Goal: Information Seeking & Learning: Learn about a topic

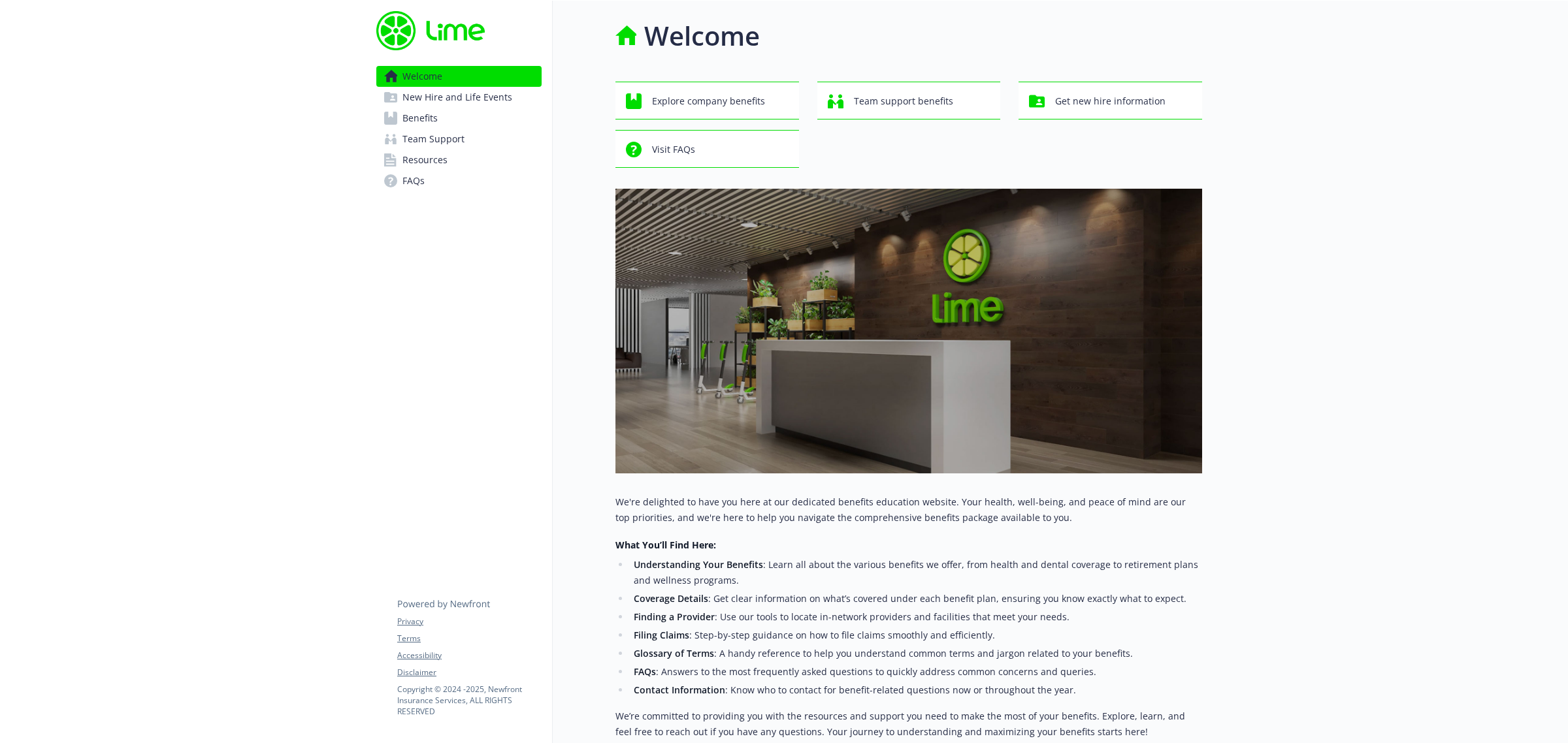
click at [423, 139] on span "Team Support" at bounding box center [433, 139] width 62 height 21
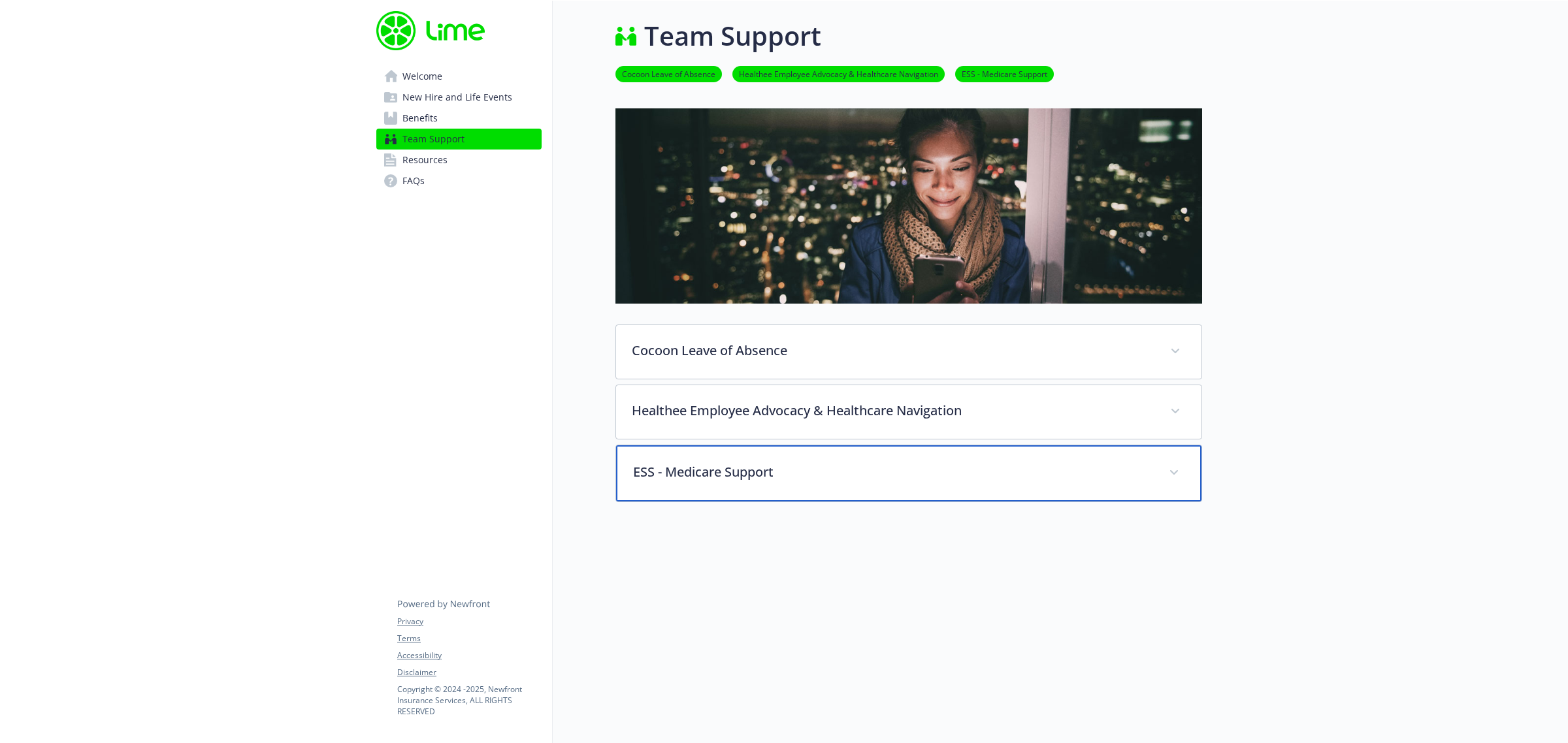
click at [669, 468] on p "ESS - Medicare Support" at bounding box center [893, 472] width 520 height 20
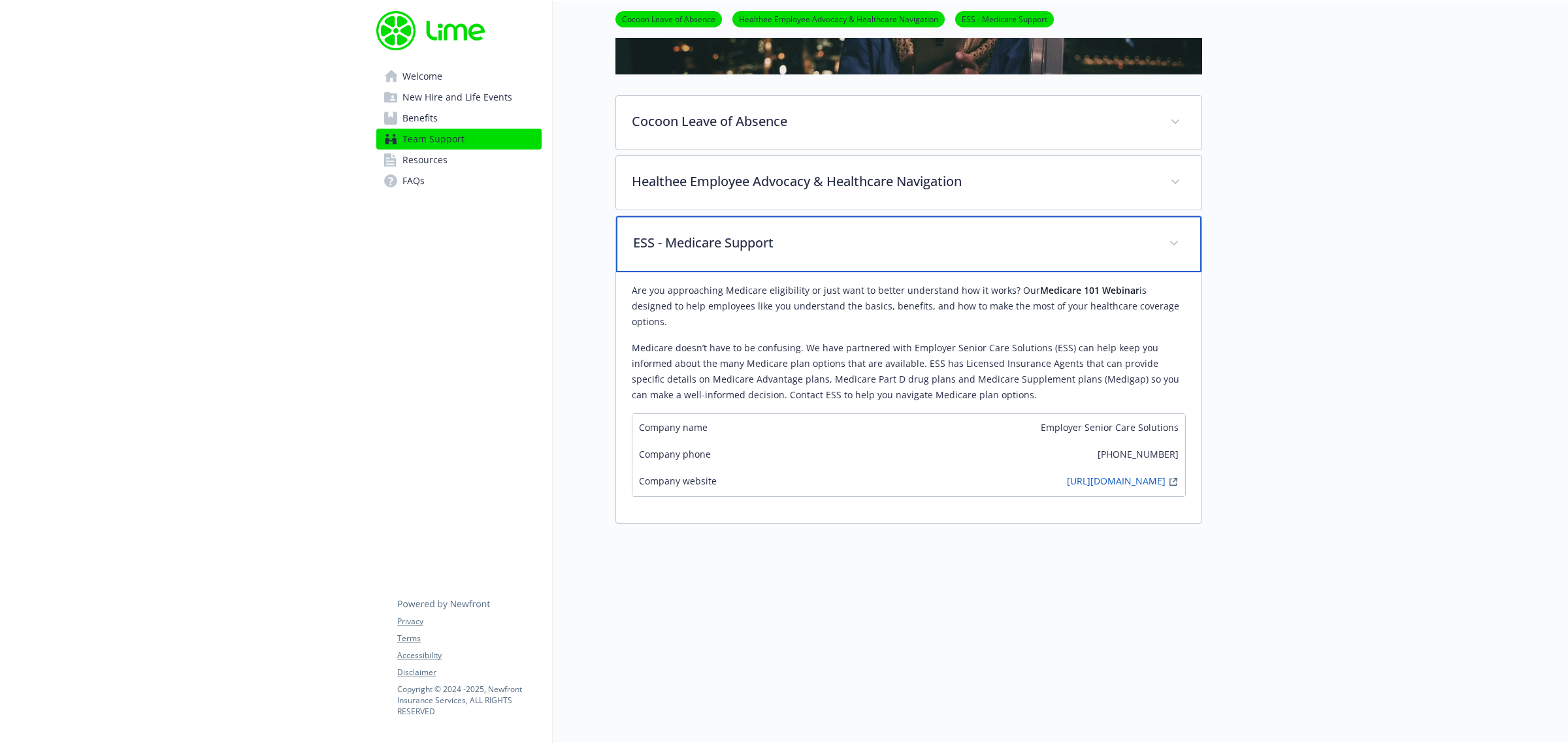
scroll to position [245, 0]
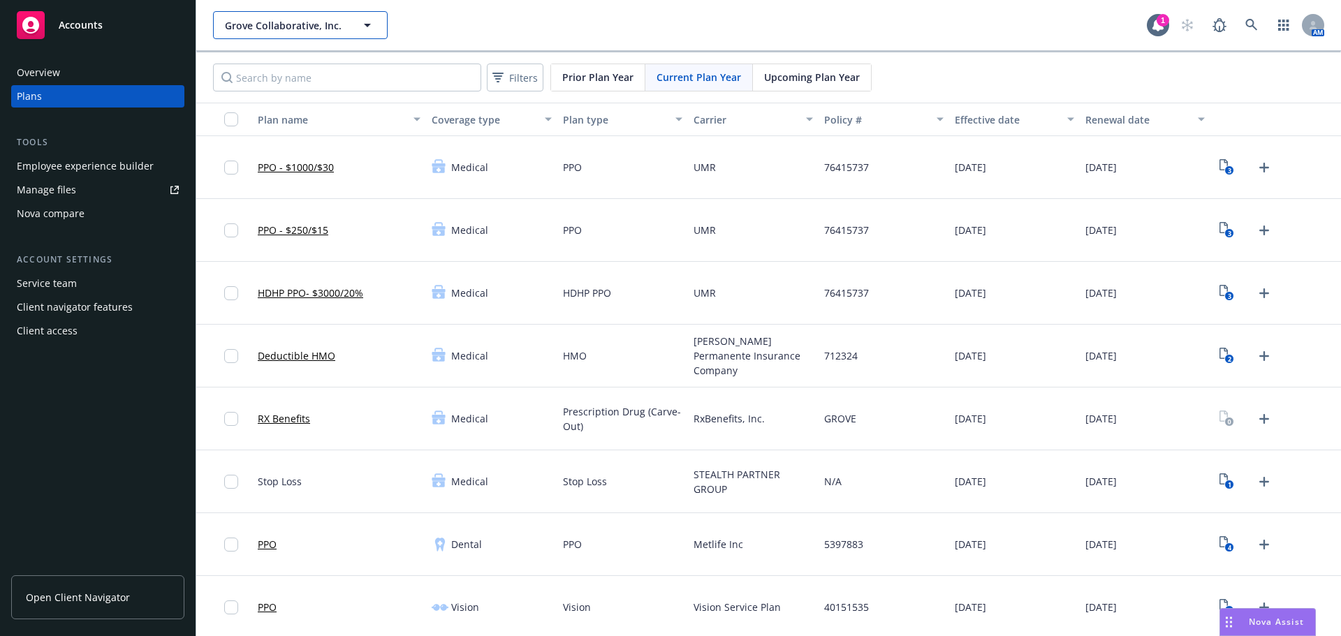
click at [284, 27] on span "Grove Collaborative, Inc." at bounding box center [285, 25] width 121 height 15
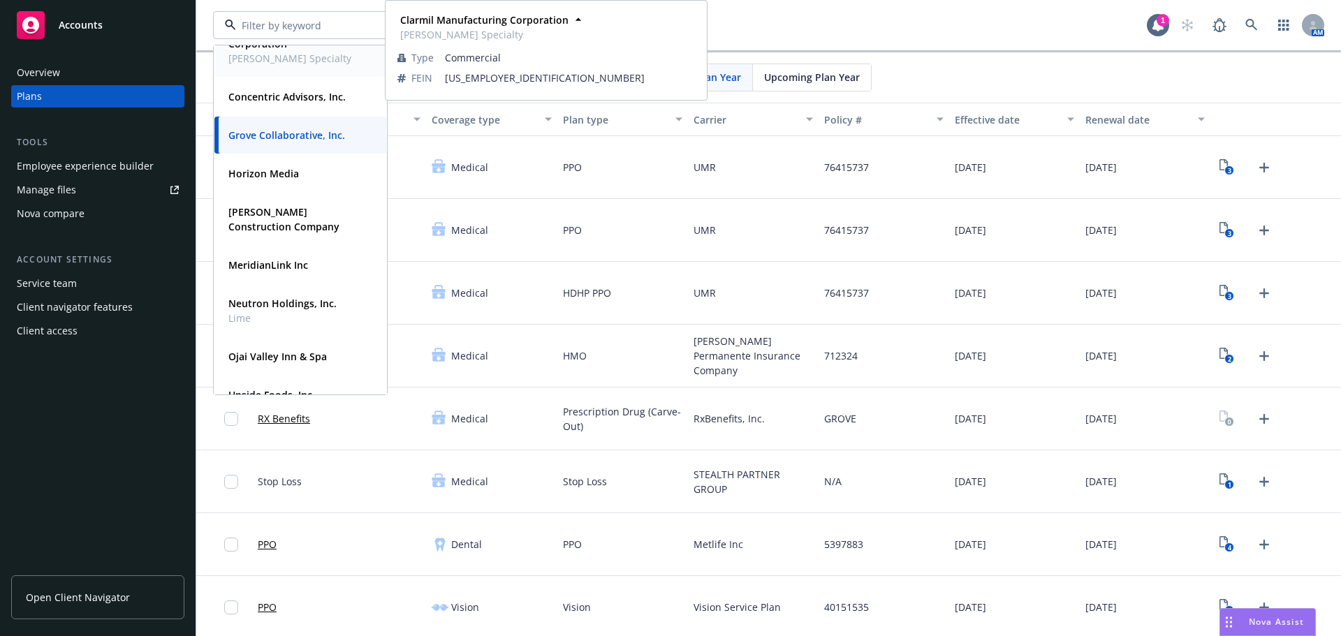
scroll to position [268, 0]
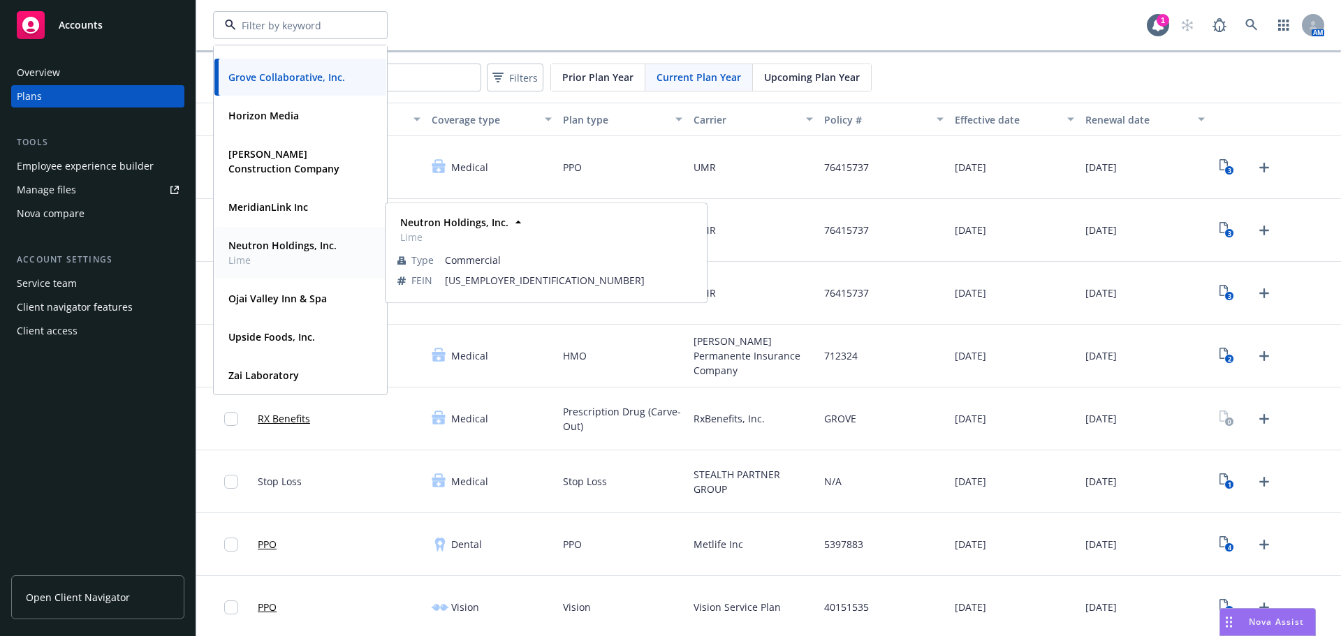
click at [312, 227] on div "Neutron Holdings, Inc. Lime Type Commercial FEIN 81-4870517" at bounding box center [300, 253] width 172 height 52
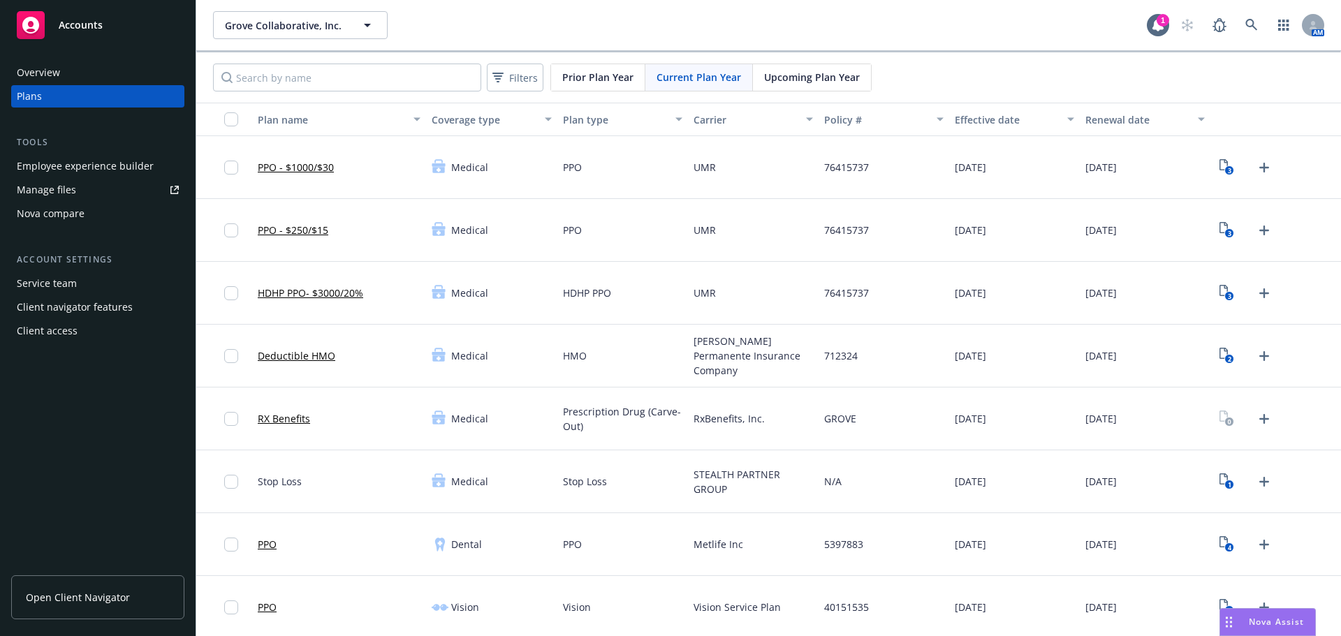
click at [296, 41] on div "Grove Collaborative, Inc. 1 AM" at bounding box center [768, 25] width 1145 height 50
click at [296, 37] on button "Grove Collaborative, Inc." at bounding box center [300, 25] width 175 height 28
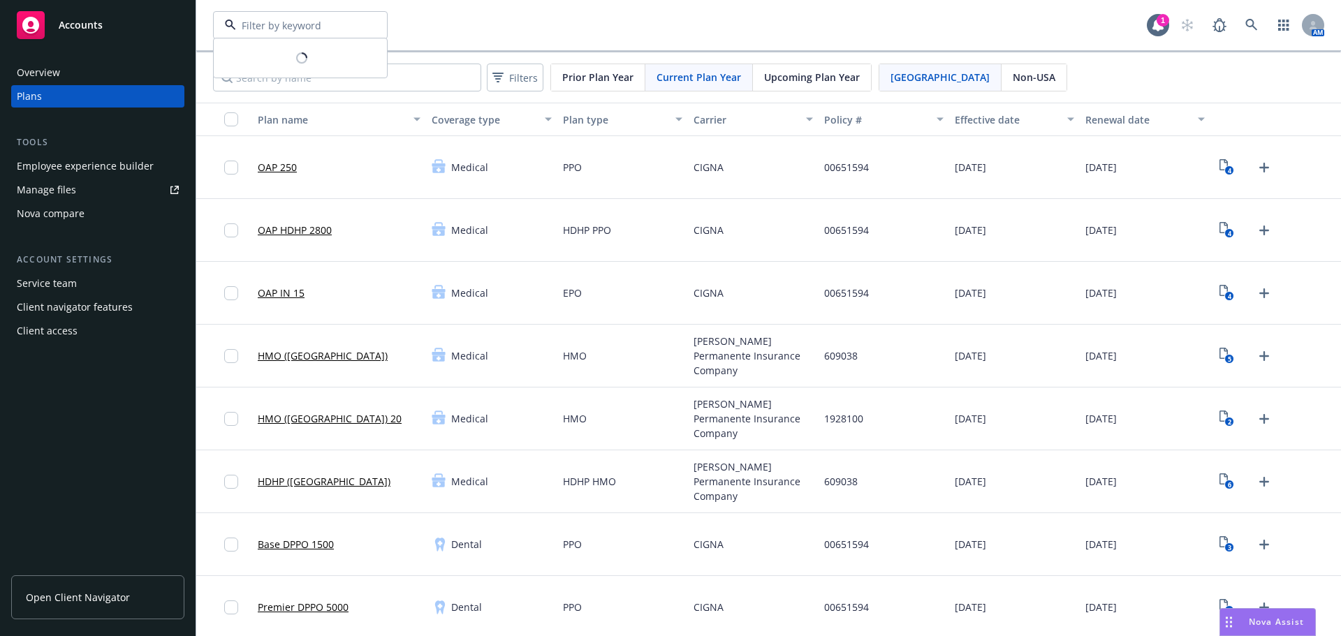
type input "Neutron Holdings, Inc."
click at [370, 28] on div "Neutron Holdings, Inc." at bounding box center [300, 25] width 175 height 28
click at [425, 24] on div "Neutron Holdings, Inc. Neutron Holdings, Inc. Lime Type Commercial FEIN 81-4870…" at bounding box center [680, 25] width 934 height 28
click at [117, 169] on div "Employee experience builder" at bounding box center [85, 166] width 137 height 22
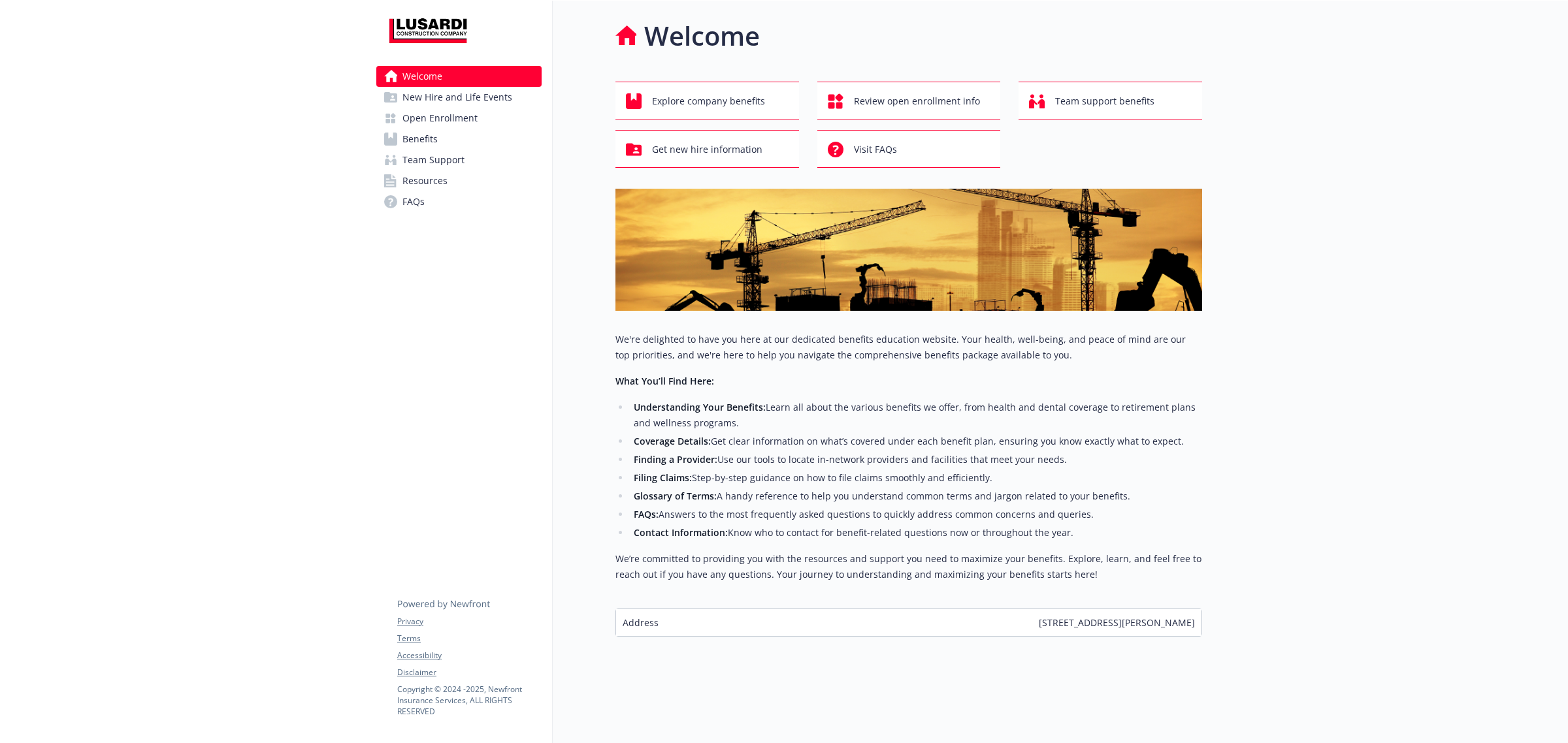
click at [435, 165] on span "Team Support" at bounding box center [433, 160] width 62 height 21
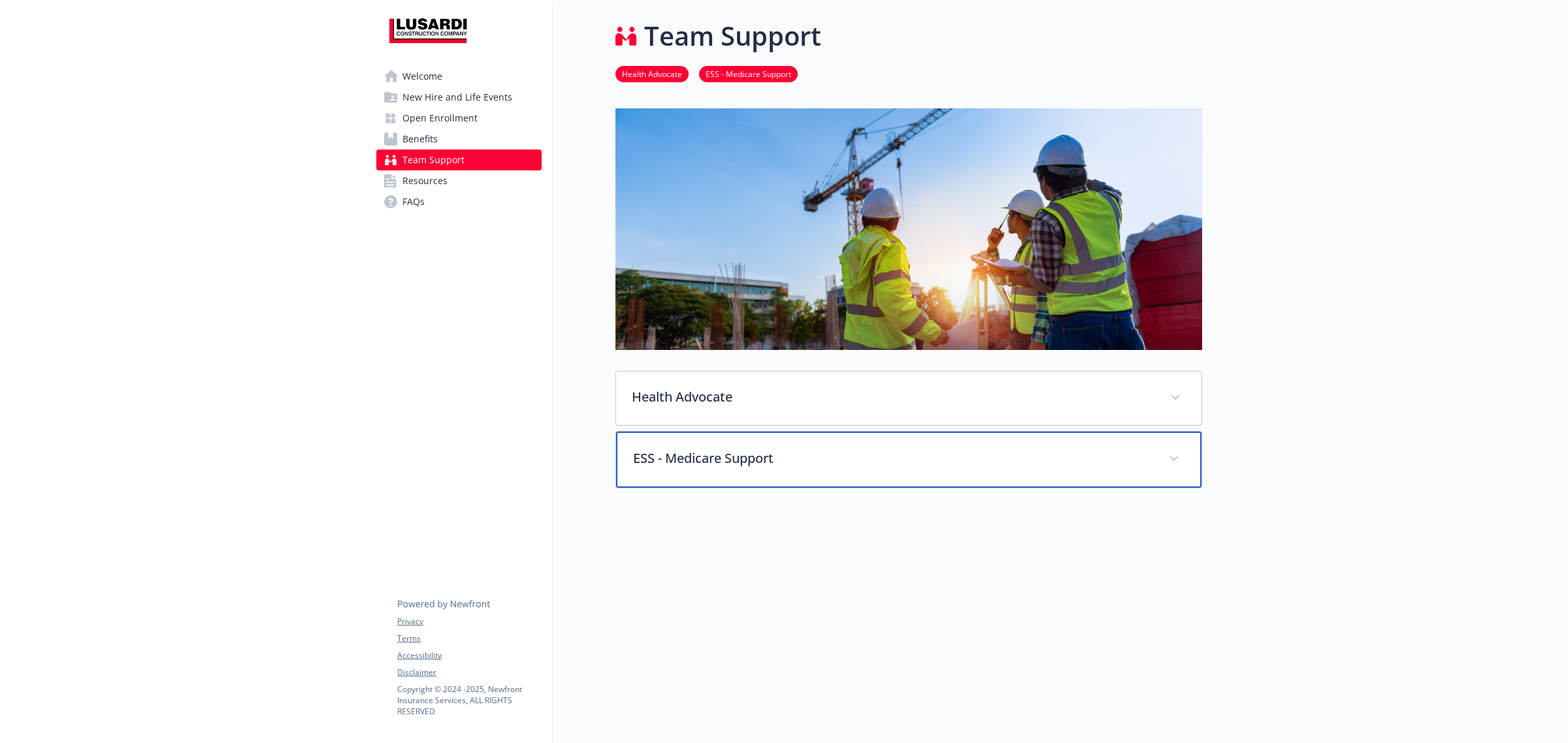
click at [721, 462] on p "ESS - Medicare Support" at bounding box center [893, 458] width 520 height 20
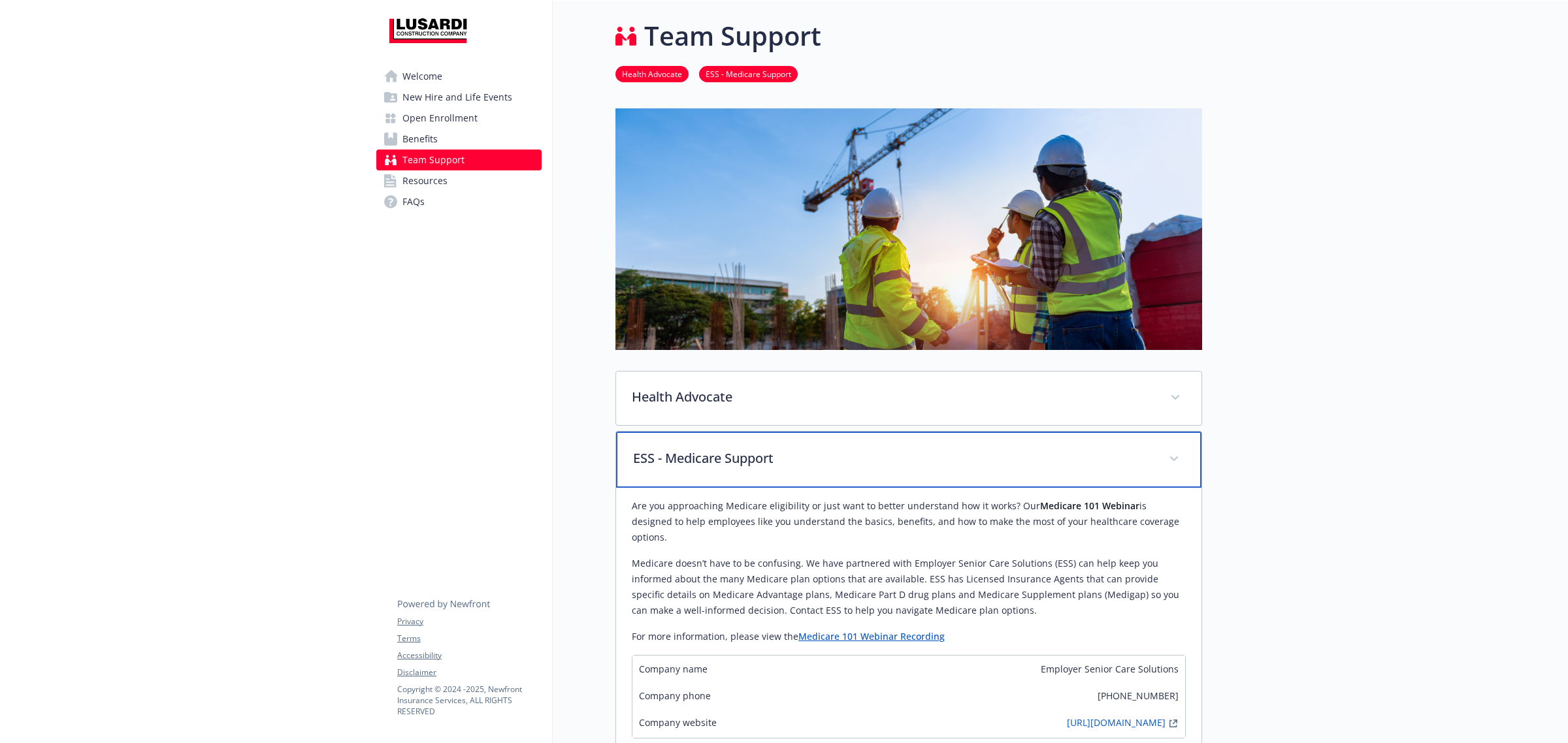
scroll to position [276, 0]
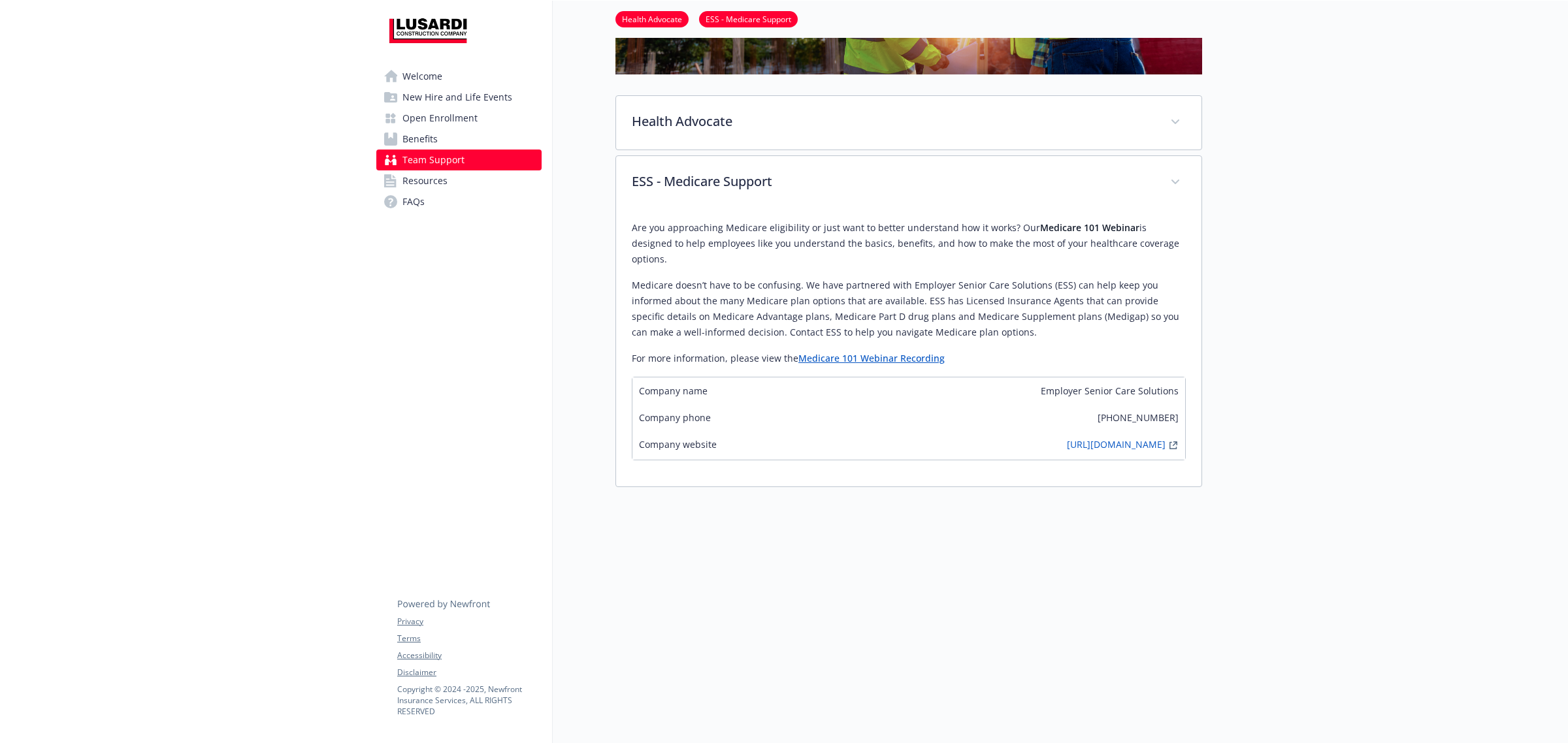
click at [894, 352] on link "Medicare 101 Webinar Recording" at bounding box center [871, 358] width 146 height 12
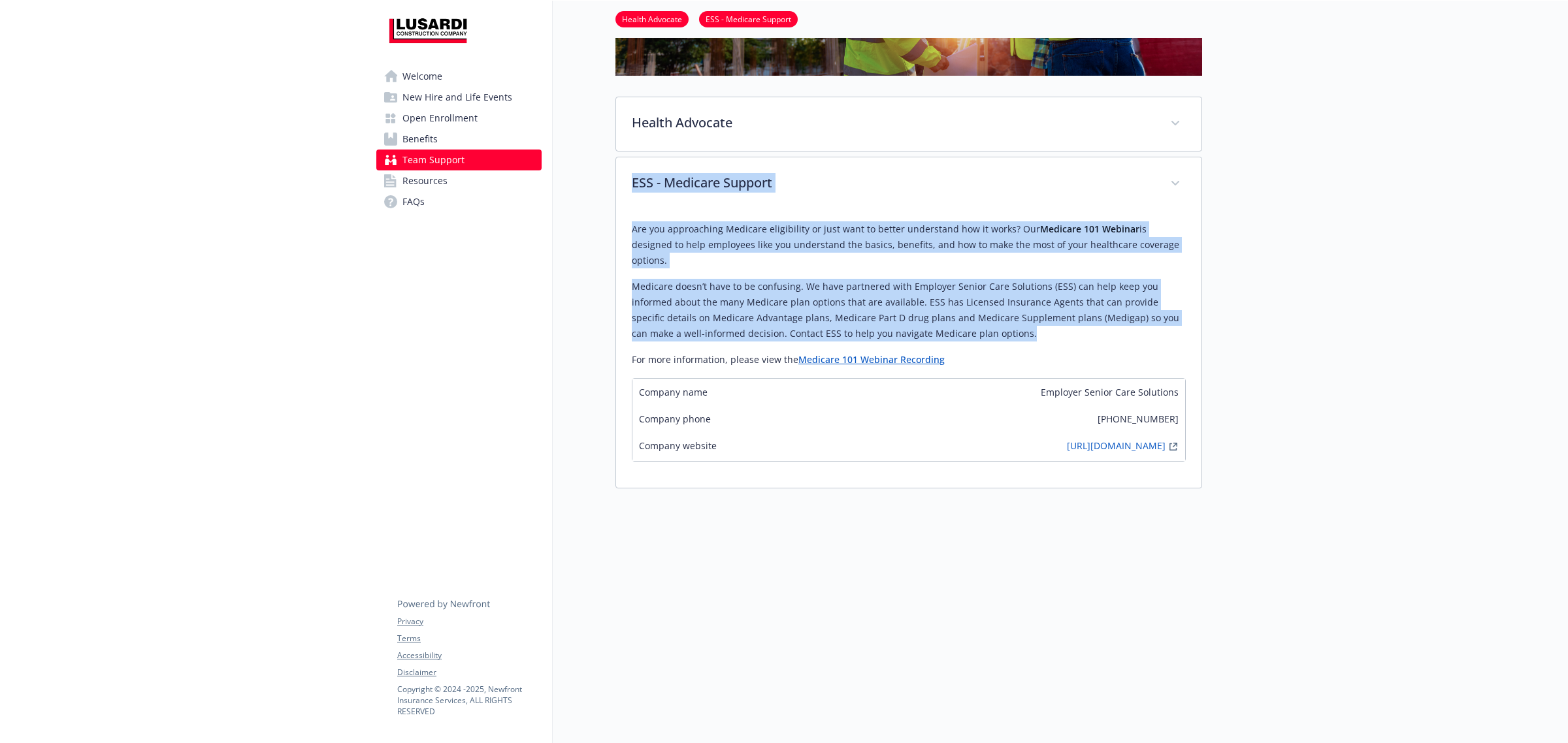
drag, startPoint x: 976, startPoint y: 321, endPoint x: 614, endPoint y: 194, distance: 383.6
click at [614, 194] on div "Team Support Health Advocate ESS - Medicare Support Health Advocate All employe…" at bounding box center [877, 196] width 649 height 941
copy div "ESS - Medicare Support Are you approaching Medicare eligibility or just want to…"
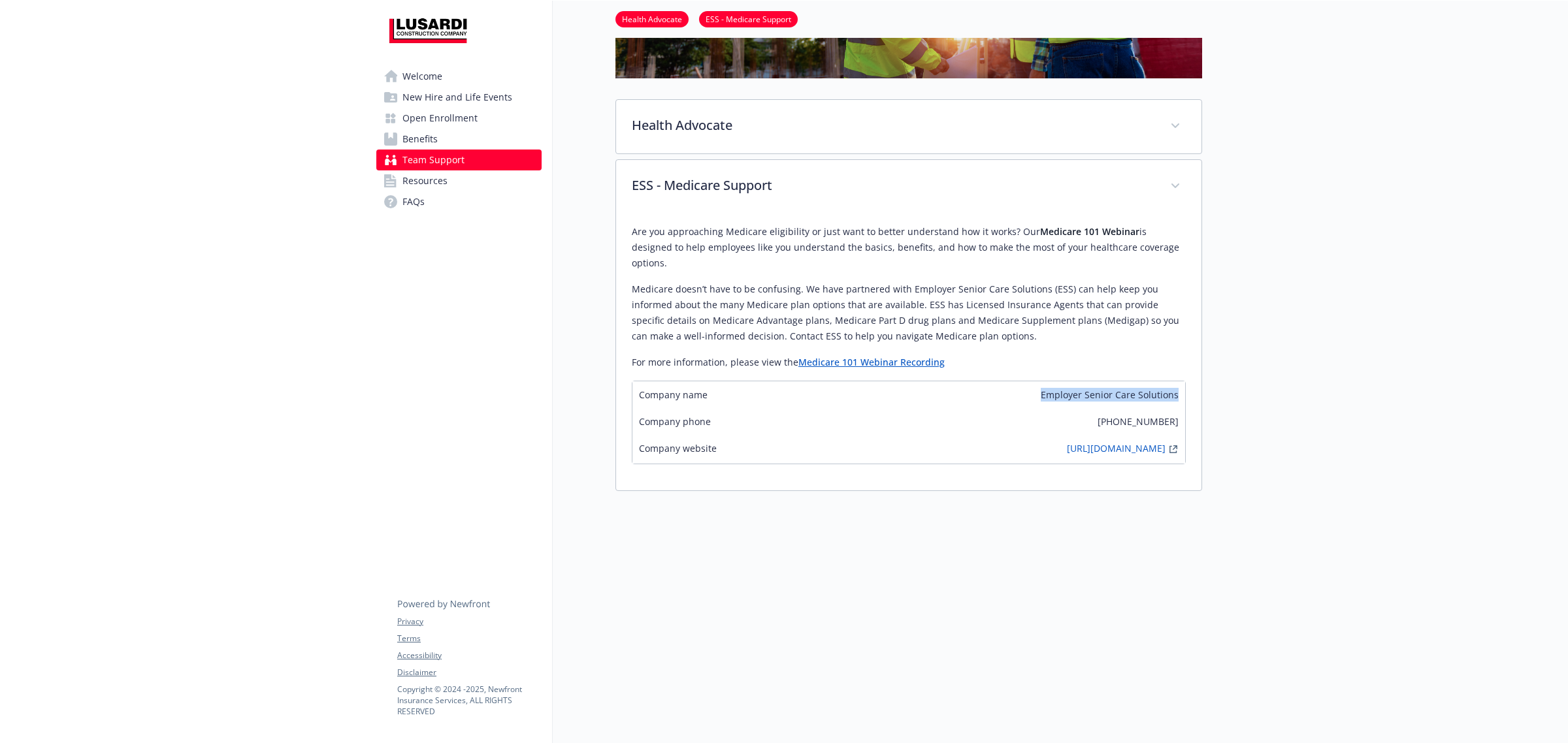
drag, startPoint x: 1043, startPoint y: 379, endPoint x: 1176, endPoint y: 367, distance: 133.5
click at [1176, 381] on div "Company name Employer Senior Care Solutions" at bounding box center [908, 394] width 553 height 27
copy span "Employer Senior Care Solutions"
drag, startPoint x: 1112, startPoint y: 400, endPoint x: 1184, endPoint y: 405, distance: 72.2
click at [1184, 408] on div "Company phone (833) 482-0148" at bounding box center [908, 422] width 553 height 27
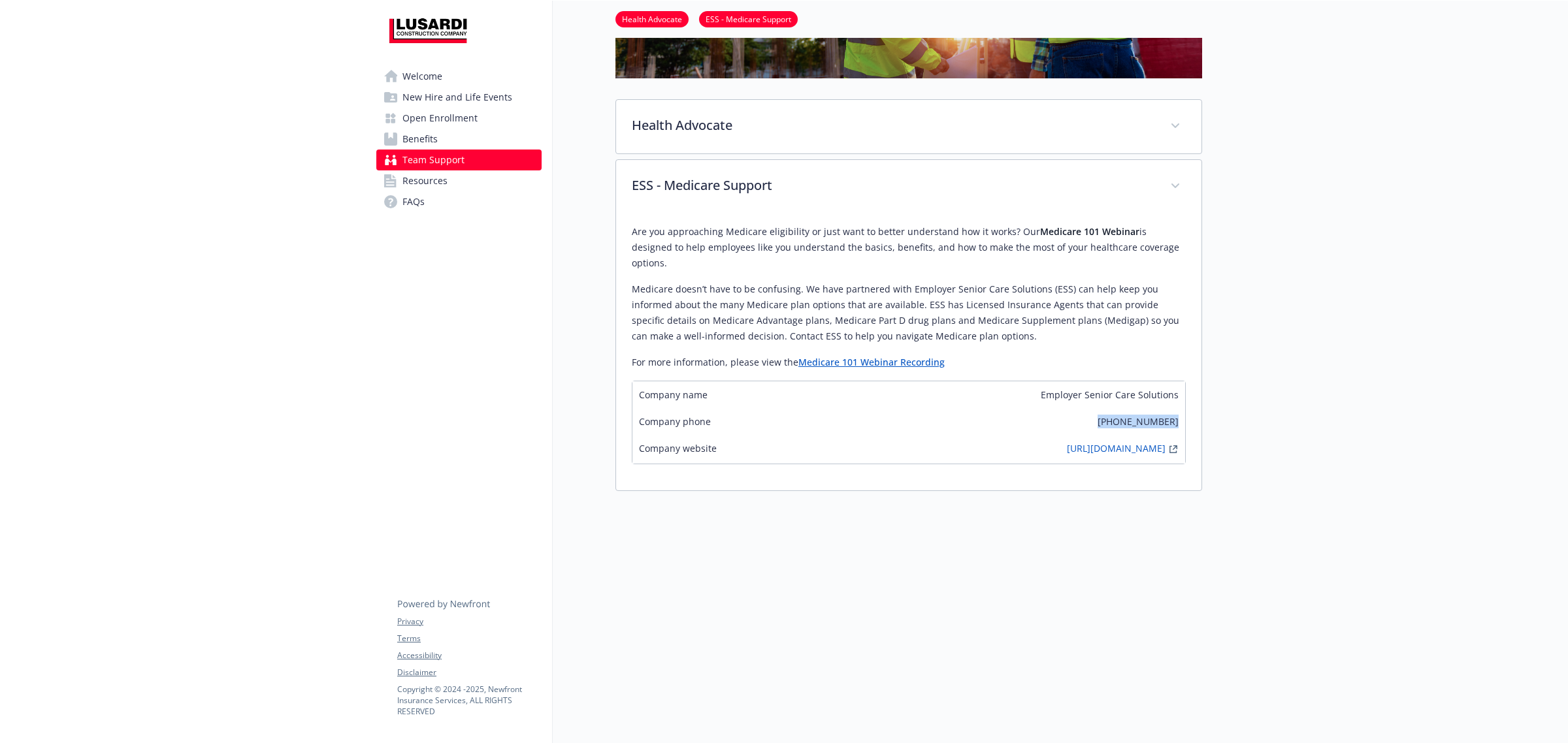
copy span "[PHONE_NUMBER]"
drag, startPoint x: 1006, startPoint y: 436, endPoint x: 1165, endPoint y: 444, distance: 159.2
click at [1165, 444] on div "Company website https://employerscs.com/newfront" at bounding box center [908, 449] width 553 height 29
copy div "[URL][DOMAIN_NAME]"
click at [1074, 441] on link "[URL][DOMAIN_NAME]" at bounding box center [1115, 449] width 98 height 16
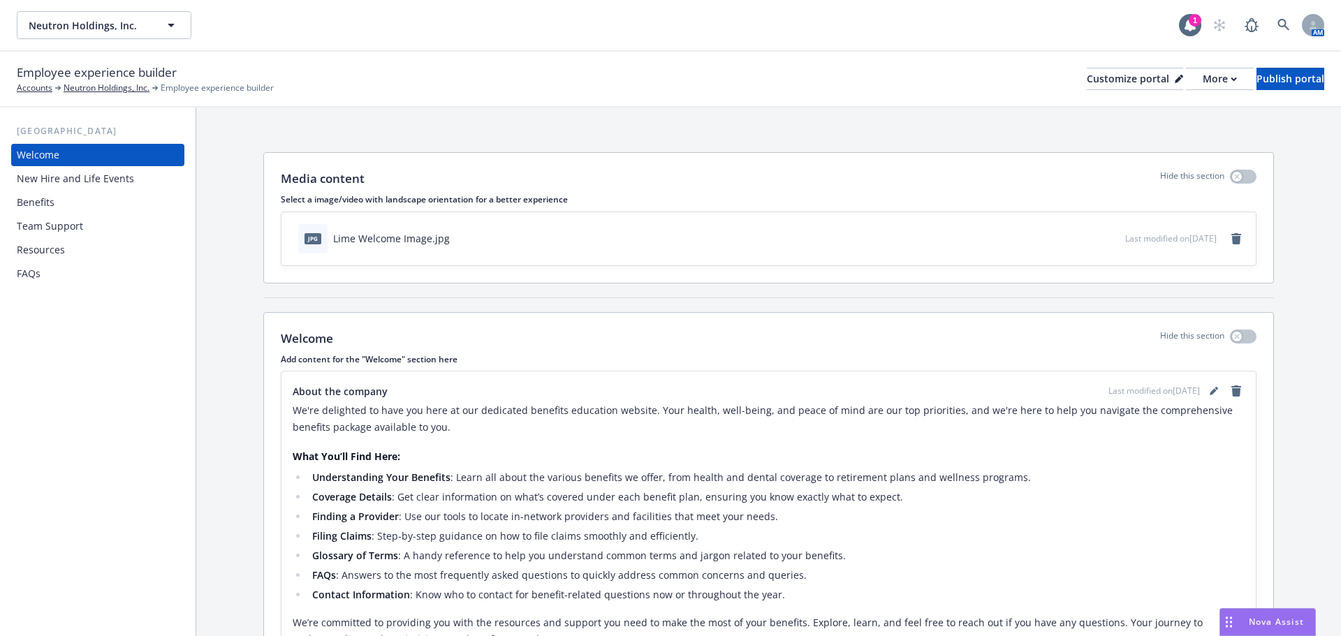
click at [103, 228] on div "Team Support" at bounding box center [98, 226] width 162 height 22
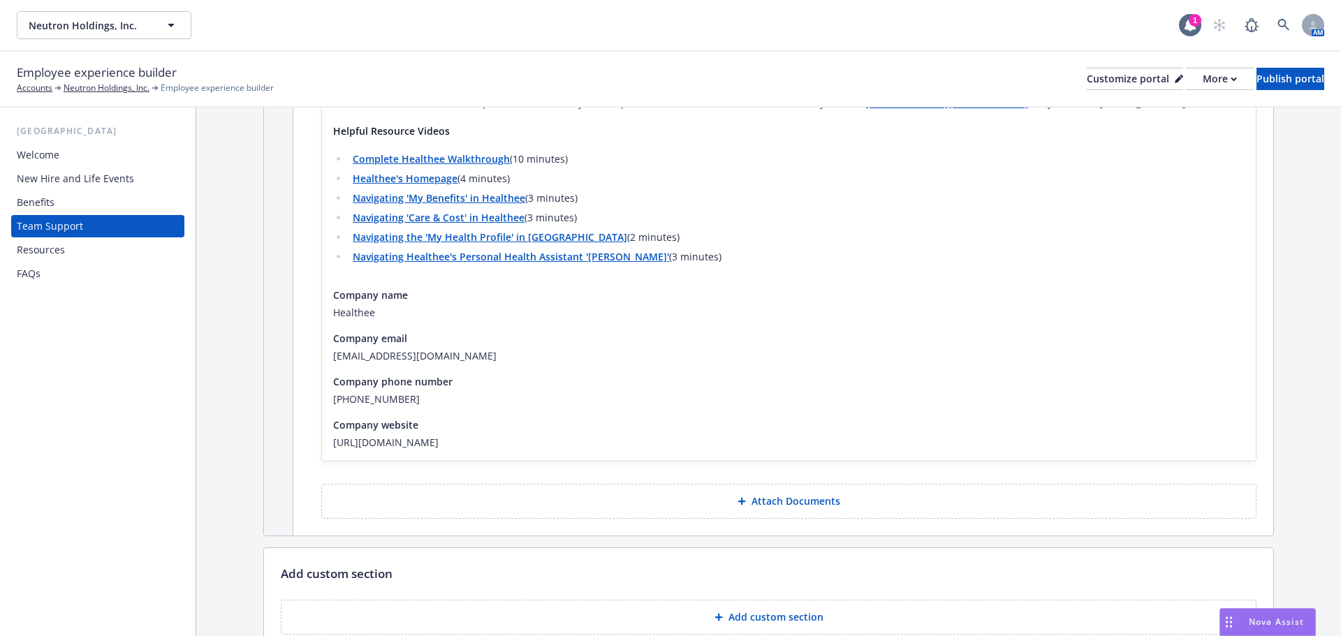
scroll to position [1397, 0]
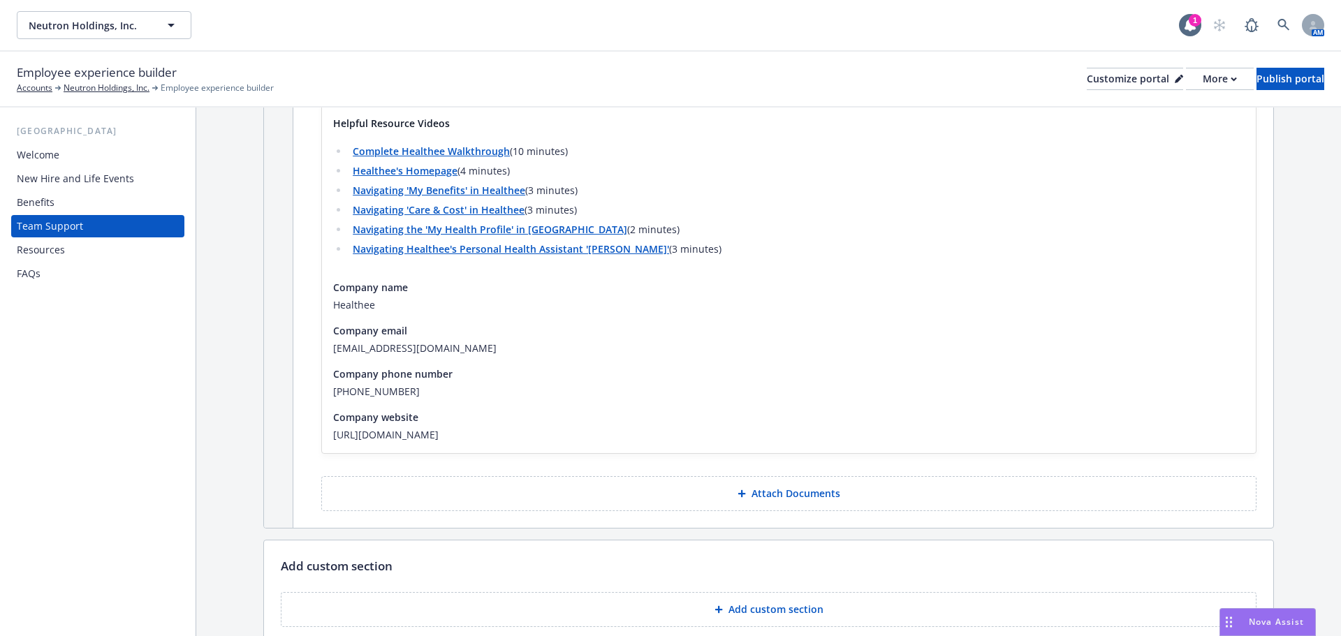
click at [839, 494] on button "Attach Documents" at bounding box center [788, 493] width 935 height 35
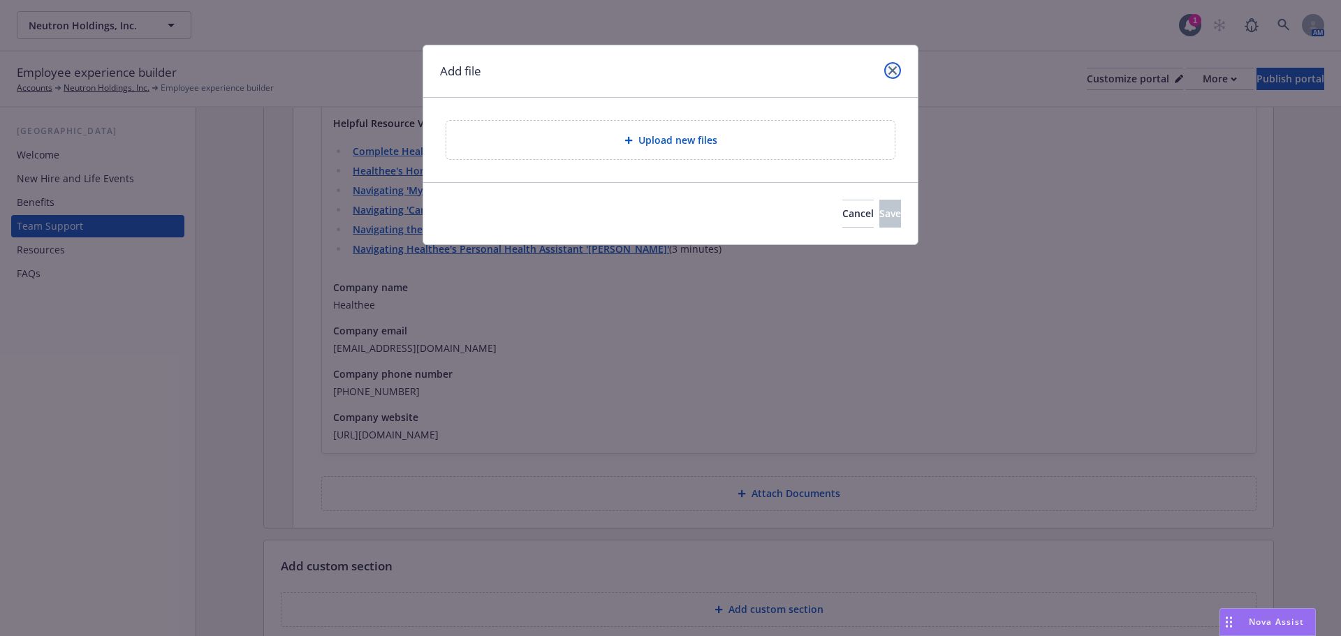
click at [890, 64] on link "close" at bounding box center [892, 70] width 17 height 17
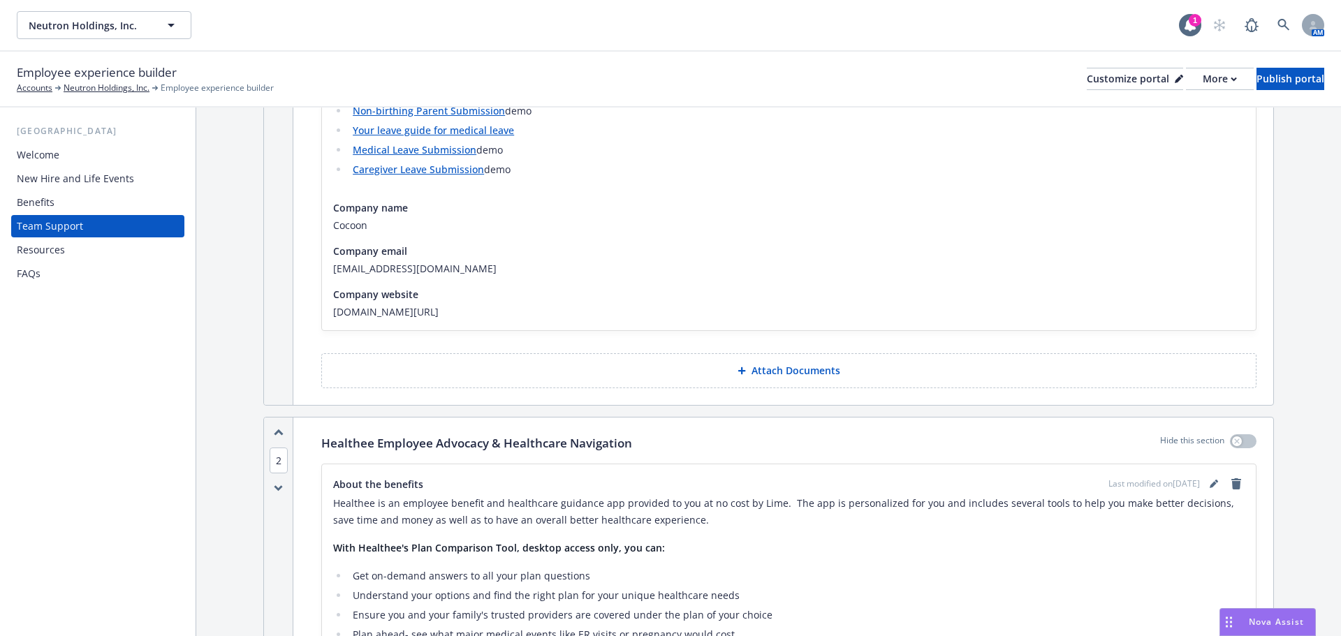
scroll to position [838, 0]
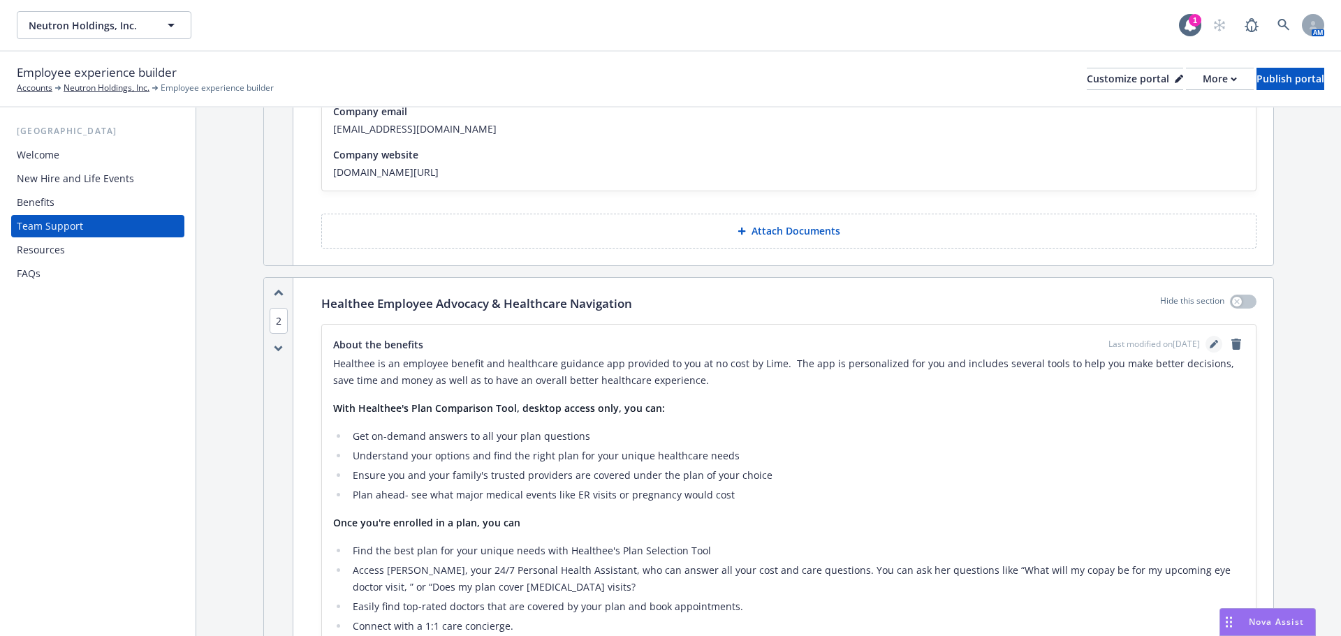
click at [1210, 343] on icon "editPencil" at bounding box center [1214, 344] width 8 height 8
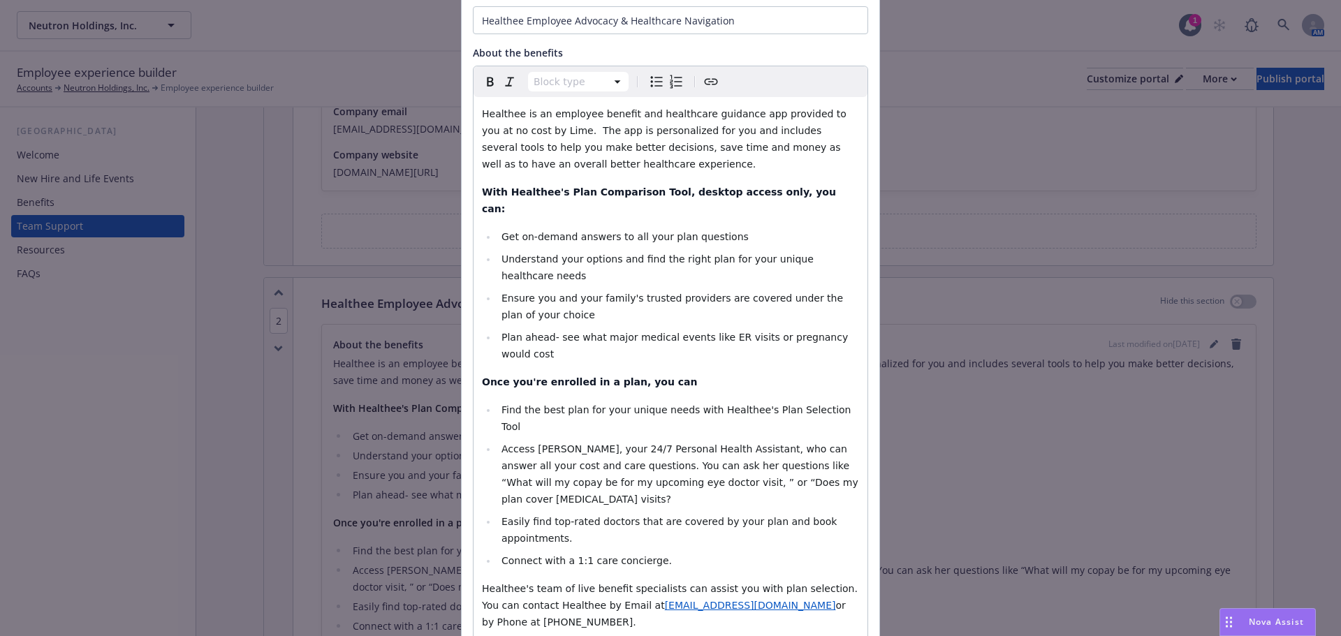
scroll to position [0, 0]
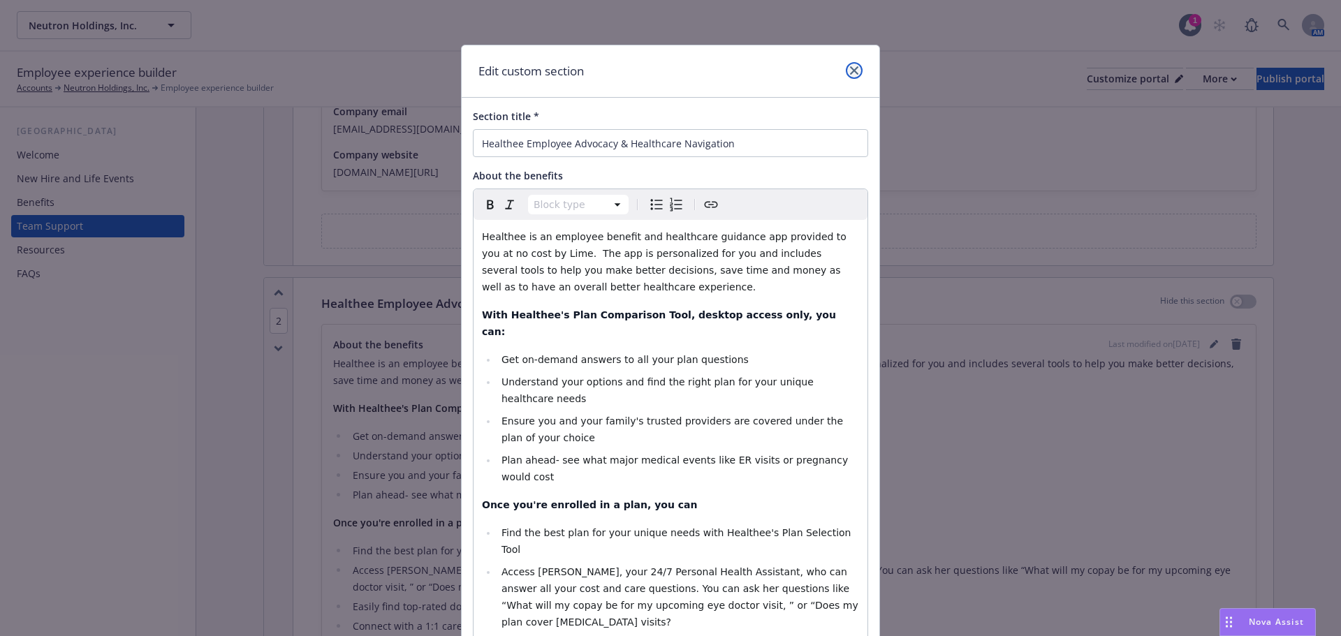
click at [854, 67] on link "close" at bounding box center [854, 70] width 17 height 17
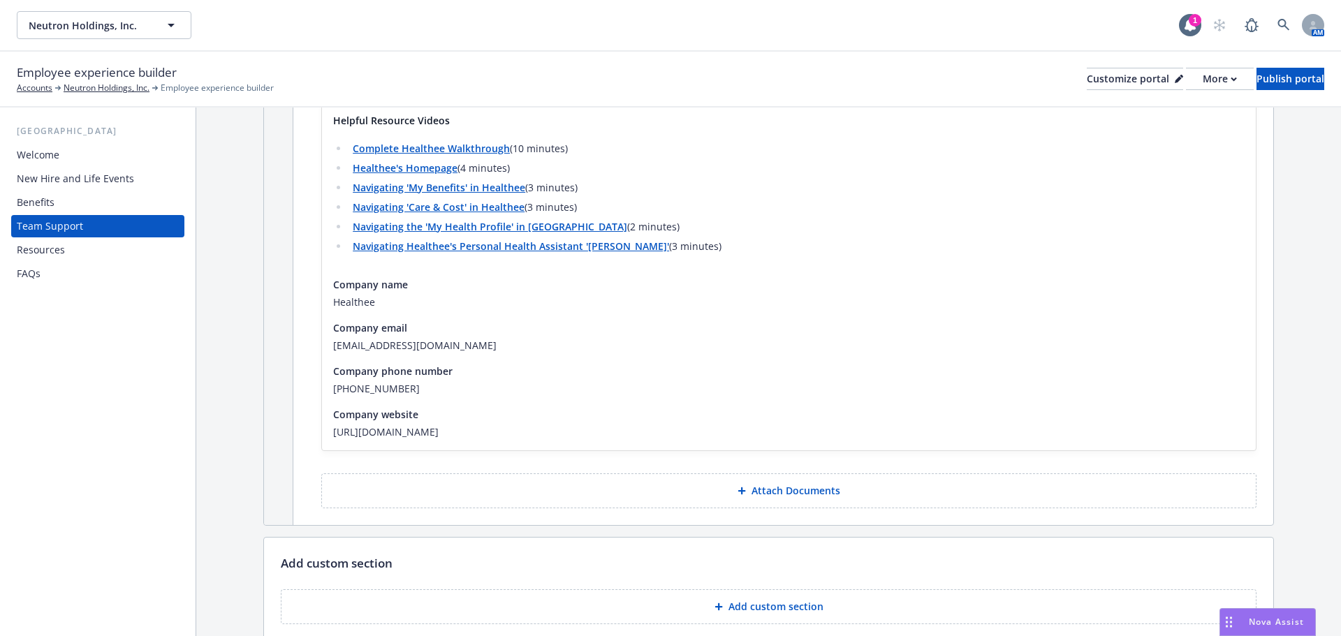
scroll to position [1462, 0]
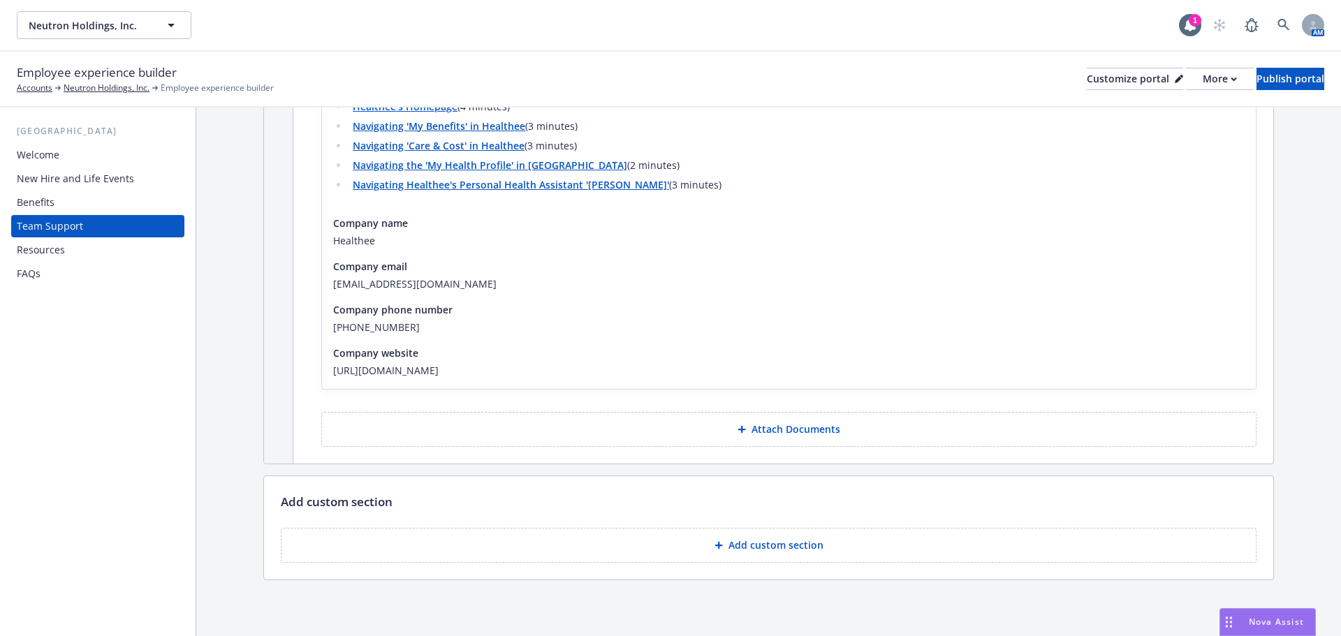
click at [747, 540] on p "Add custom section" at bounding box center [776, 546] width 95 height 14
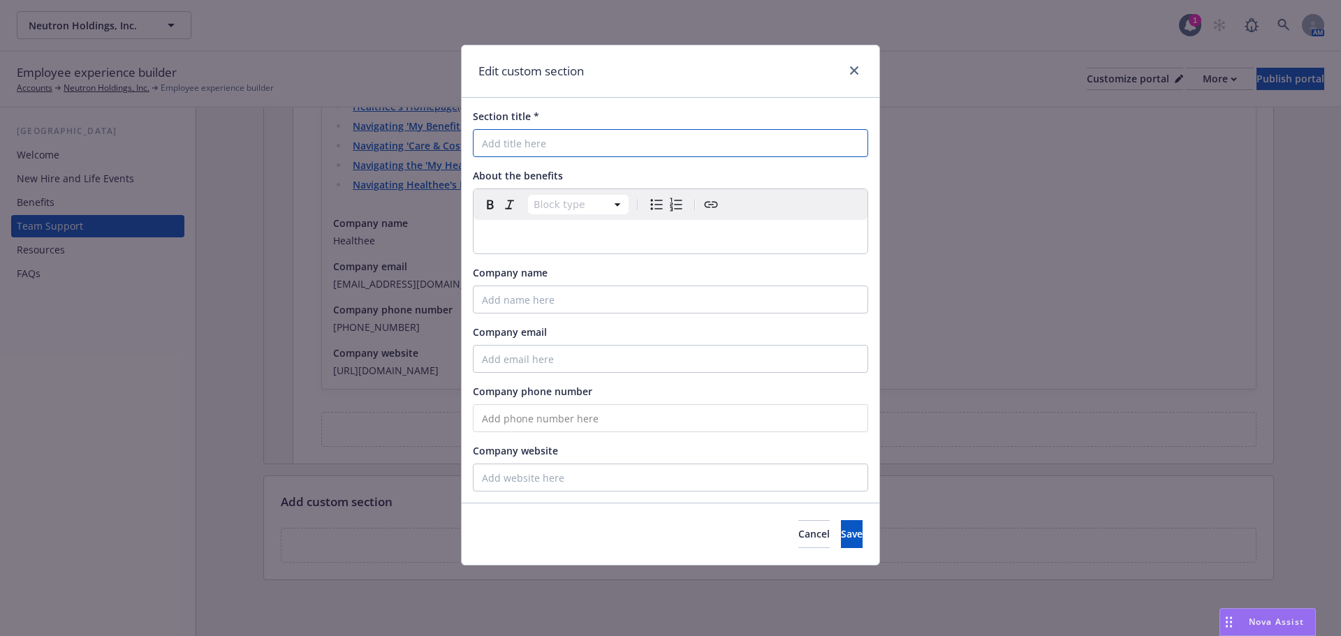
click at [540, 134] on input "Section title *" at bounding box center [670, 143] width 395 height 28
select select "paragraph"
click at [549, 237] on p "editable markdown" at bounding box center [670, 236] width 377 height 17
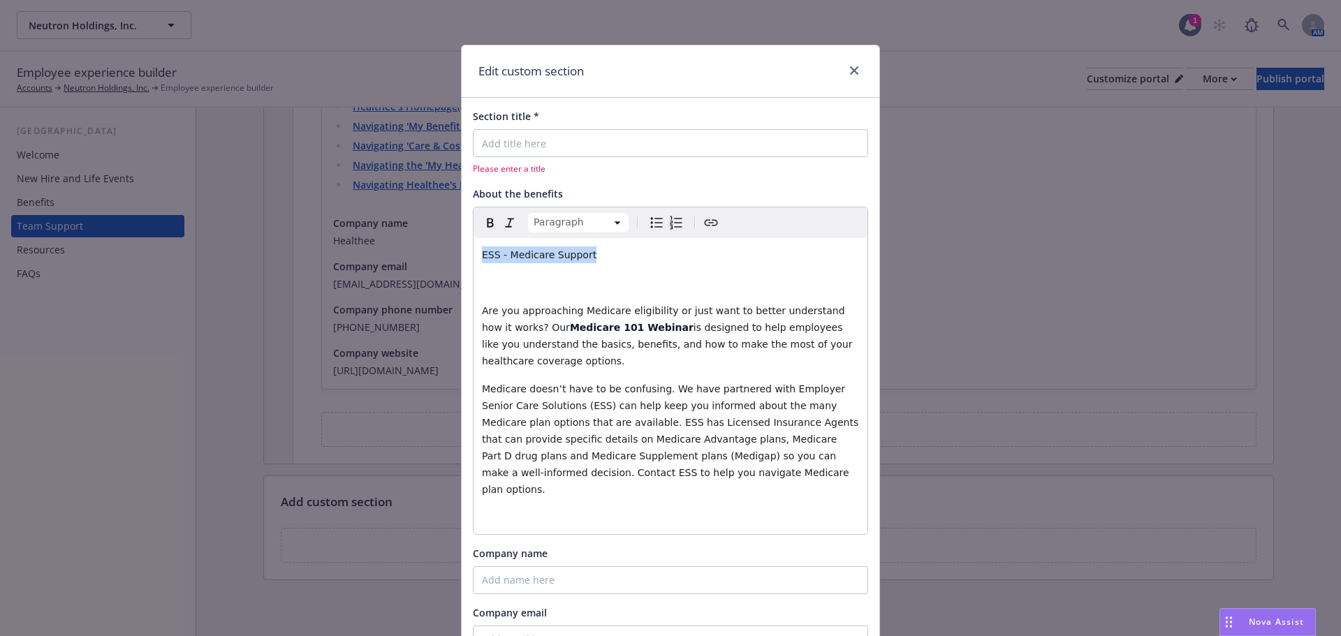
drag, startPoint x: 586, startPoint y: 259, endPoint x: 474, endPoint y: 258, distance: 111.8
click at [474, 258] on div "ESS - Medicare Support Are you approaching Medicare eligibility or just want to…" at bounding box center [671, 386] width 394 height 296
copy span "ESS - Medicare Support"
click at [602, 143] on input "Section title *" at bounding box center [670, 143] width 395 height 28
paste input "ESS - Medicare Support"
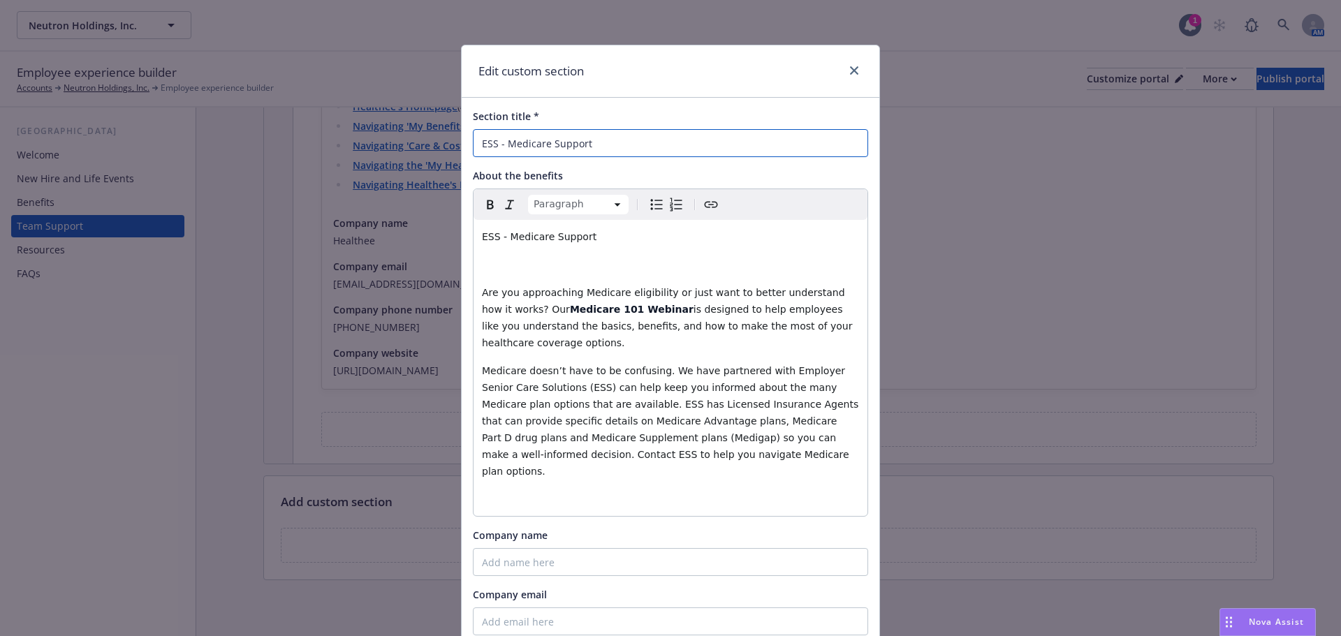
type input "ESS - Medicare Support"
drag, startPoint x: 585, startPoint y: 241, endPoint x: 438, endPoint y: 248, distance: 146.9
click at [438, 248] on div "Edit custom section Section title * ESS - Medicare Support About the benefits P…" at bounding box center [670, 318] width 1341 height 636
click at [476, 294] on div "ESS - Medicare Support Are you approaching Medicare eligibility or just want to…" at bounding box center [671, 368] width 394 height 296
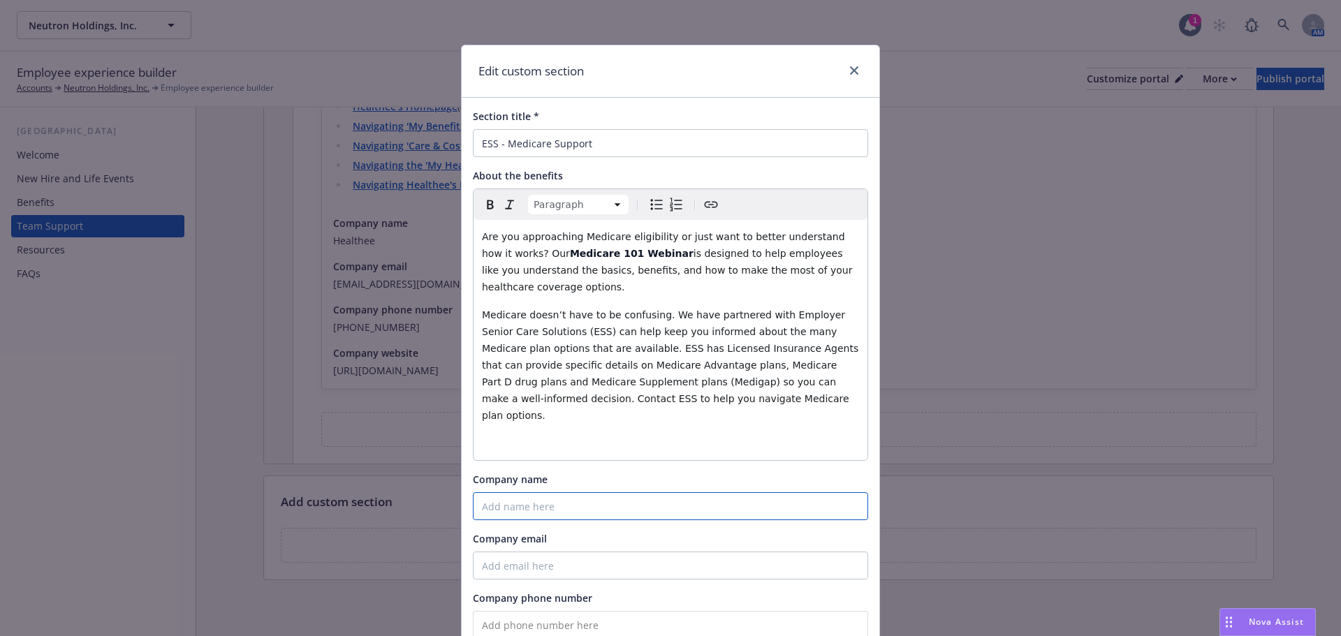
click at [530, 493] on input "Company name" at bounding box center [670, 507] width 395 height 28
paste input "Employer Senior Care Solutions"
type input "Employer Senior Care Solutions"
click at [550, 611] on input "tel" at bounding box center [670, 625] width 395 height 28
paste input "[PHONE_NUMBER]"
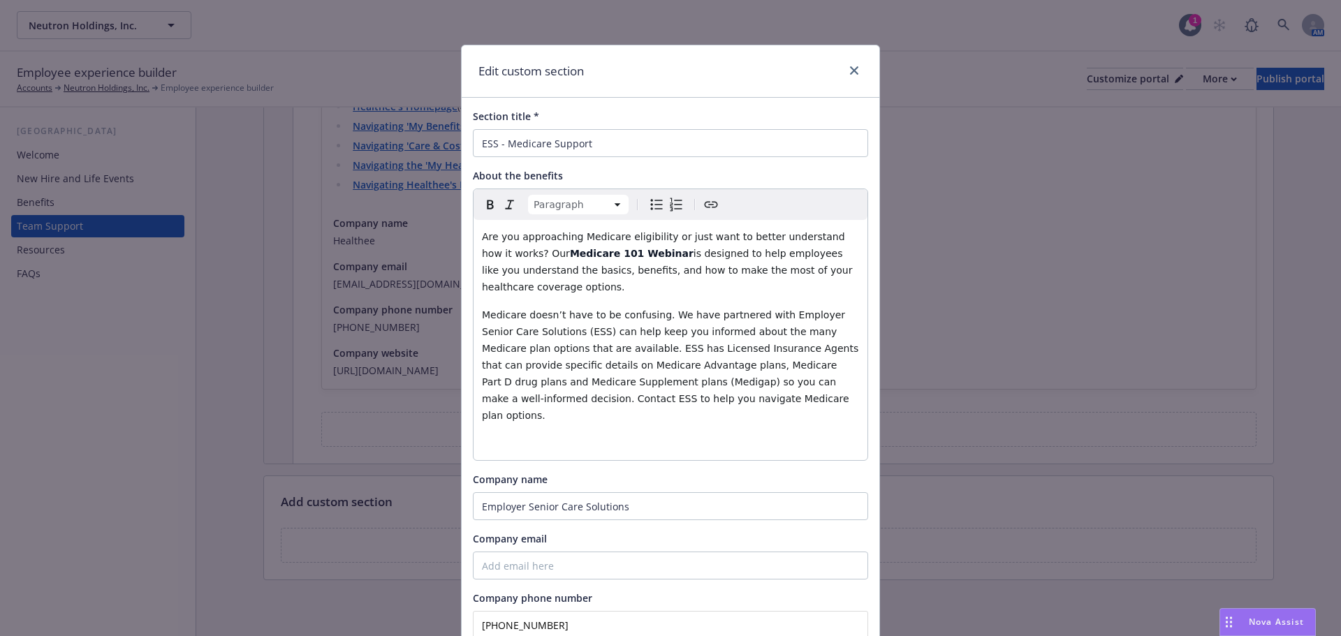
type input "[PHONE_NUMBER]"
click at [514, 552] on input "Company email" at bounding box center [670, 566] width 395 height 28
paste input "[URL][DOMAIN_NAME]"
type input "[URL][DOMAIN_NAME]"
drag, startPoint x: 510, startPoint y: 537, endPoint x: 205, endPoint y: 536, distance: 305.3
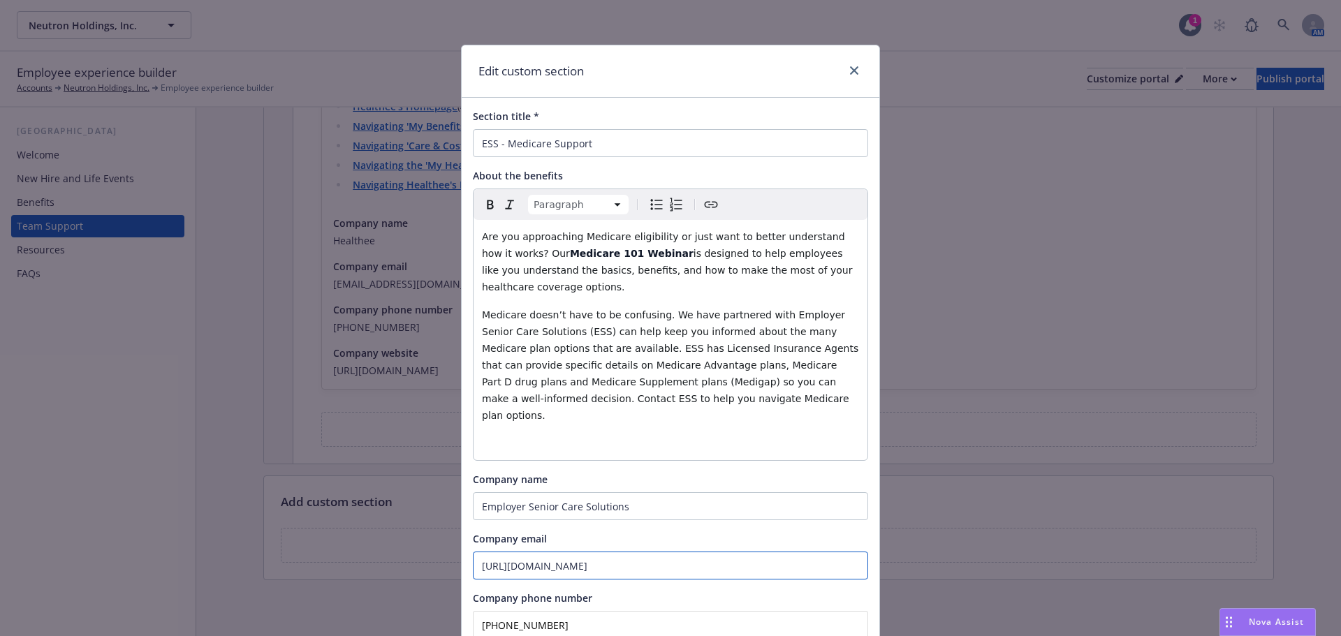
click at [205, 536] on div "Edit custom section Section title * ESS - Medicare Support About the benefits P…" at bounding box center [670, 318] width 1341 height 636
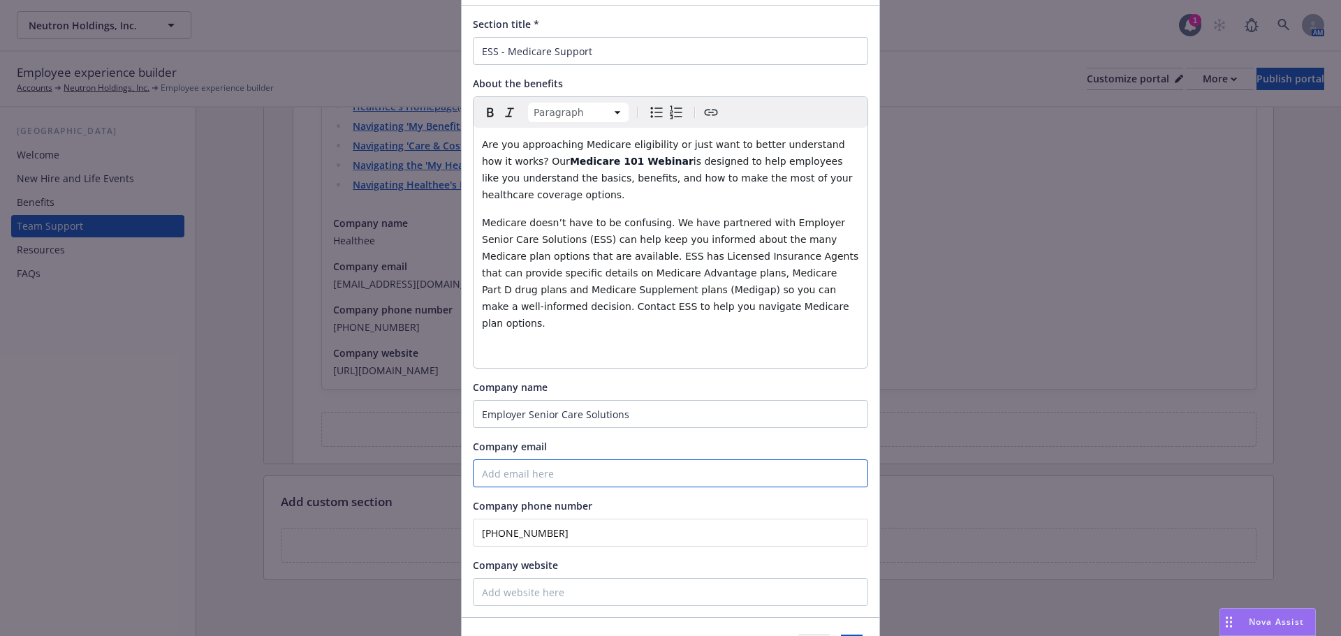
scroll to position [147, 0]
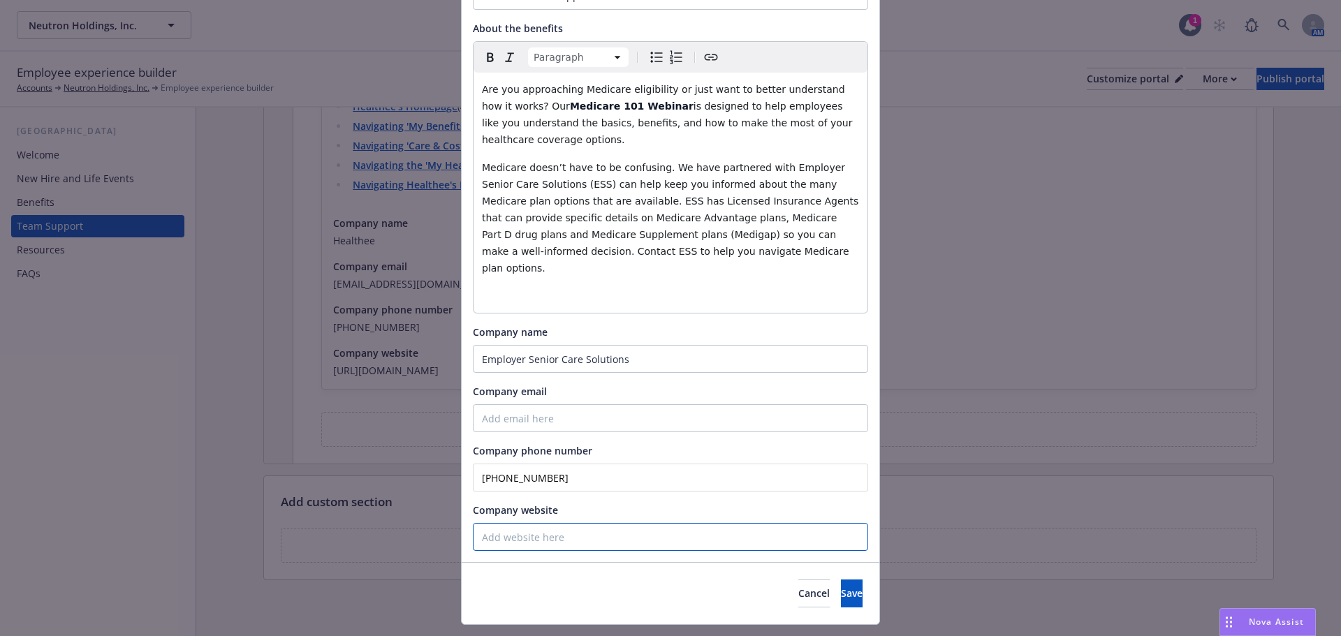
click at [528, 523] on input "Company website" at bounding box center [670, 537] width 395 height 28
paste input "[URL][DOMAIN_NAME]"
type input "[URL][DOMAIN_NAME]"
click at [841, 580] on button "Save" at bounding box center [852, 594] width 22 height 28
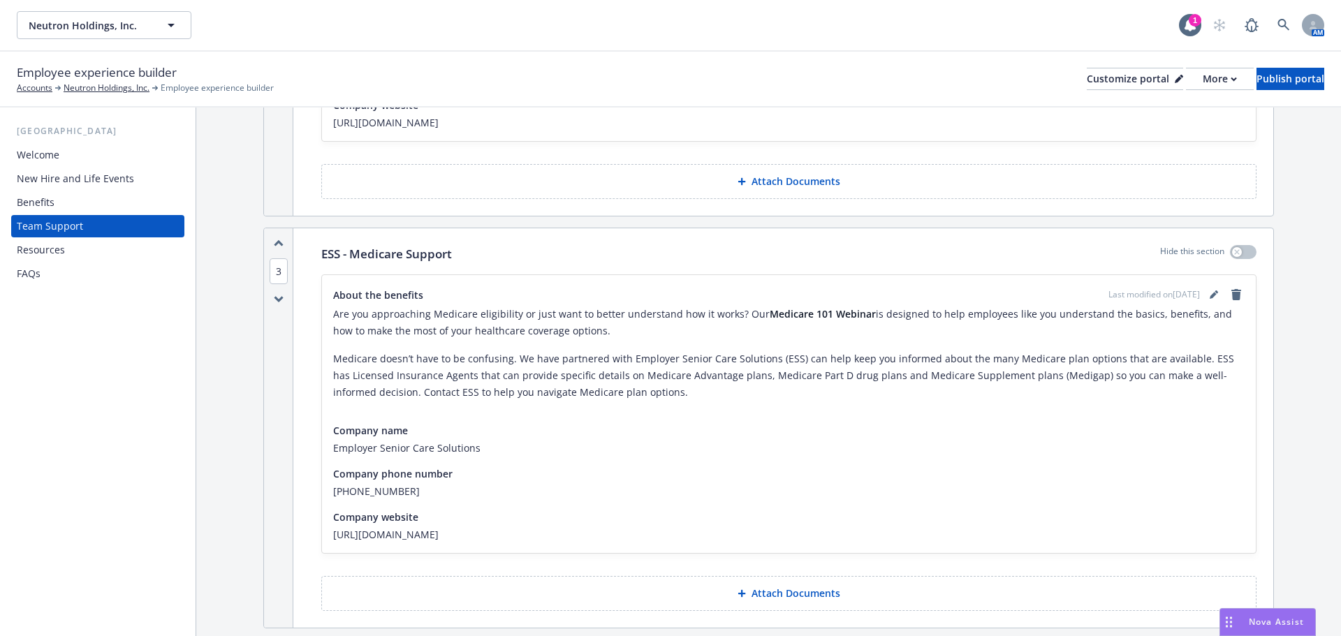
scroll to position [1741, 0]
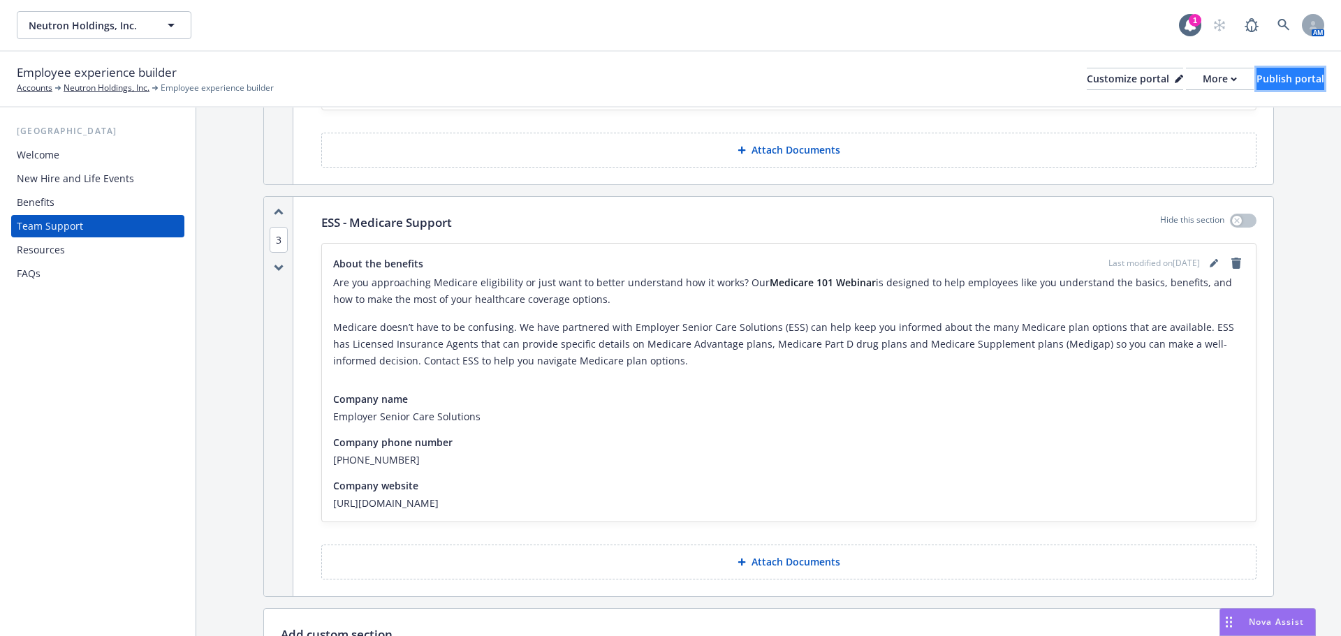
click at [1290, 73] on div "Publish portal" at bounding box center [1291, 78] width 68 height 21
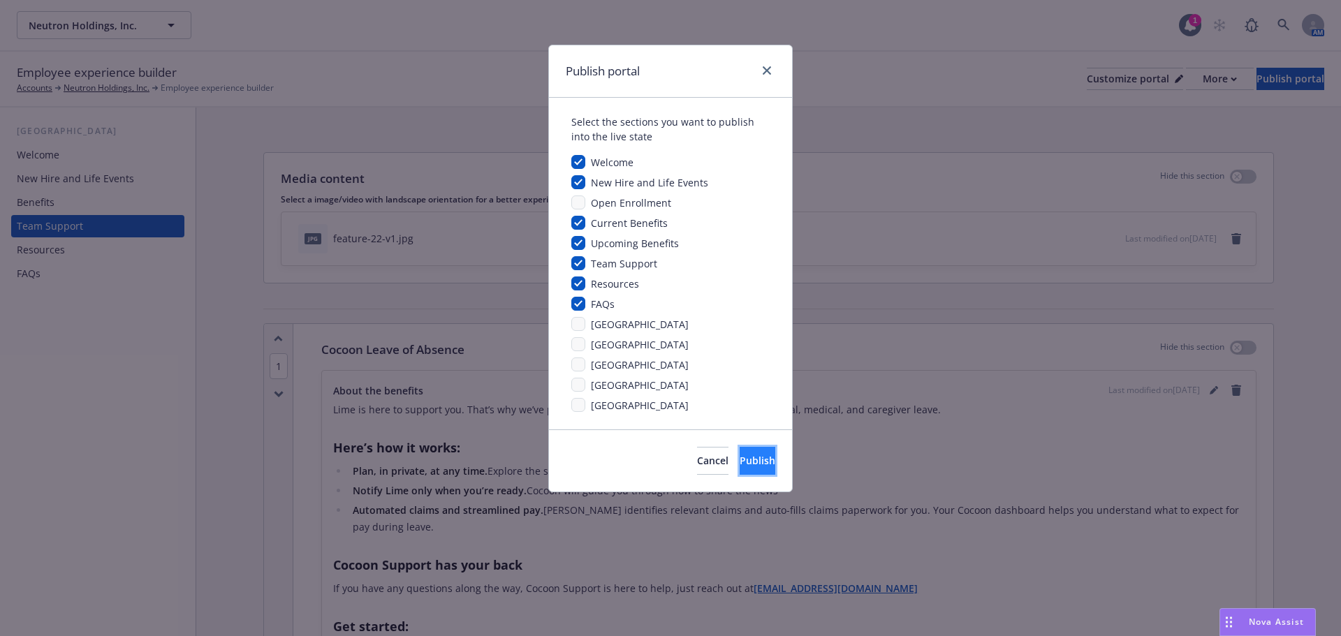
click at [752, 460] on button "Publish" at bounding box center [758, 461] width 36 height 28
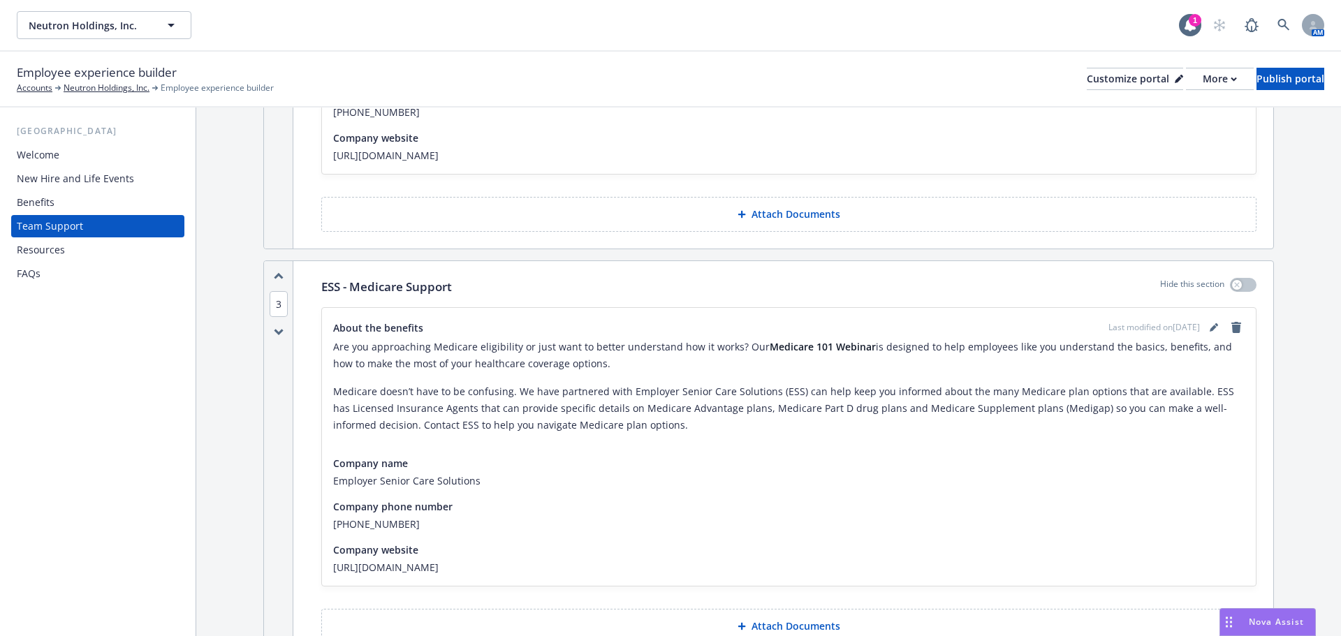
scroll to position [1747, 0]
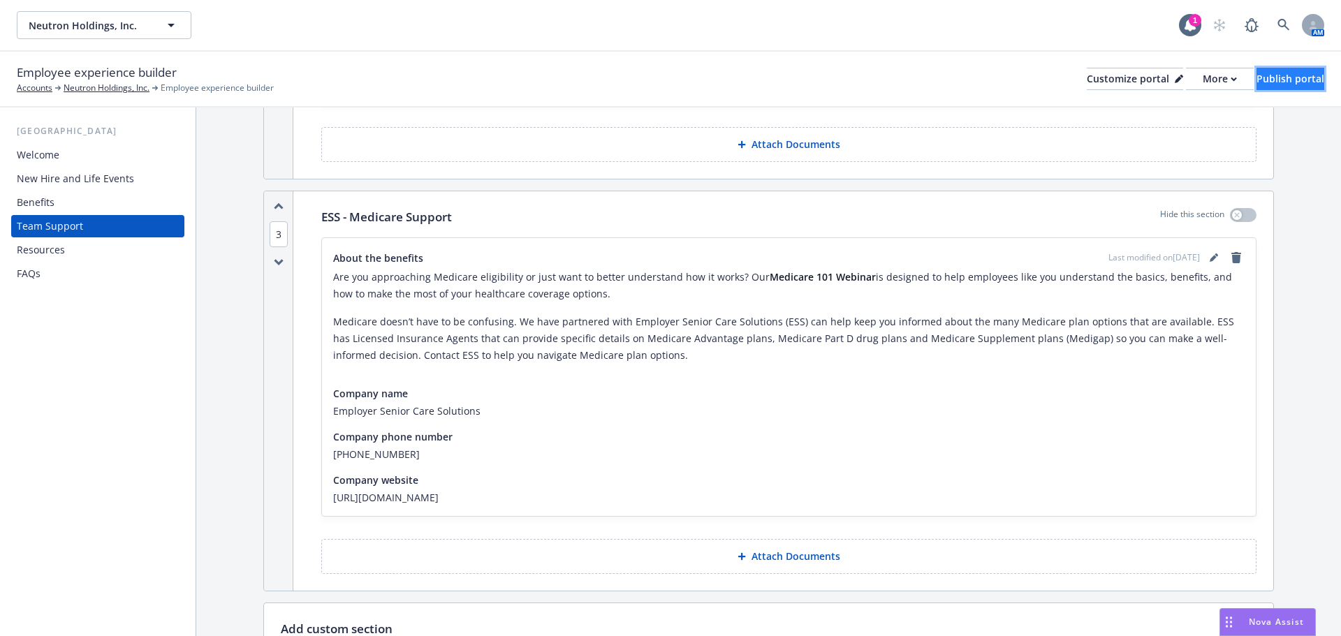
click at [1260, 81] on div "Publish portal" at bounding box center [1291, 78] width 68 height 21
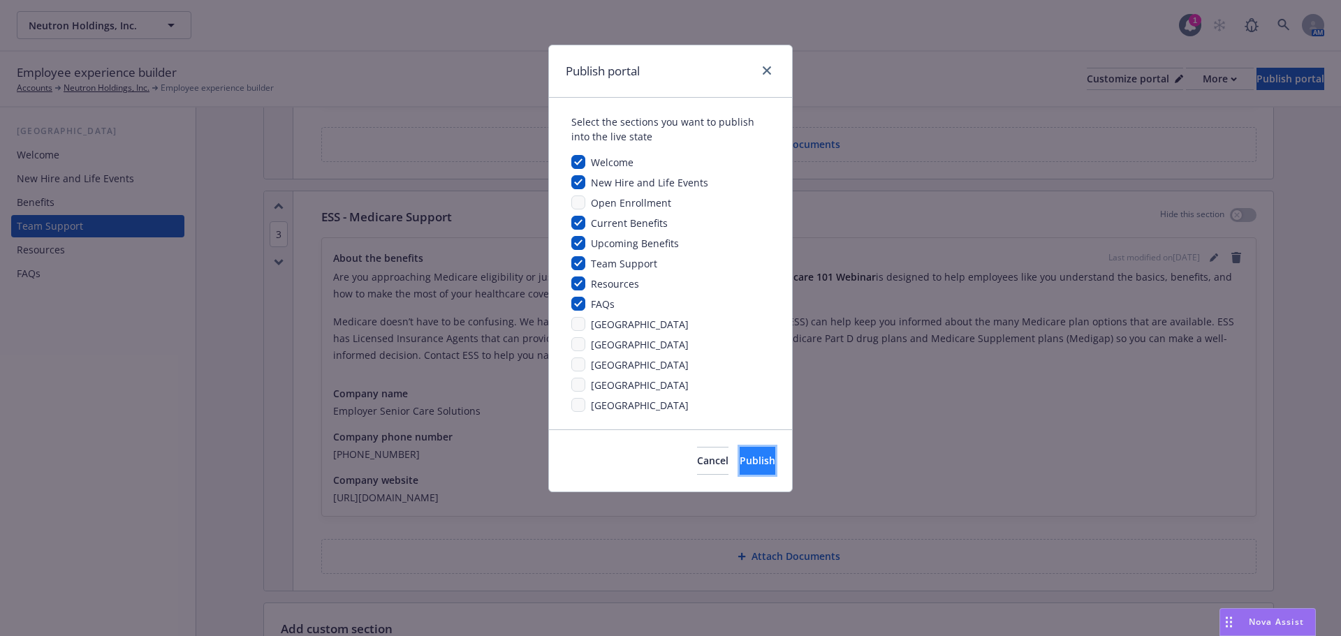
click at [740, 453] on button "Publish" at bounding box center [758, 461] width 36 height 28
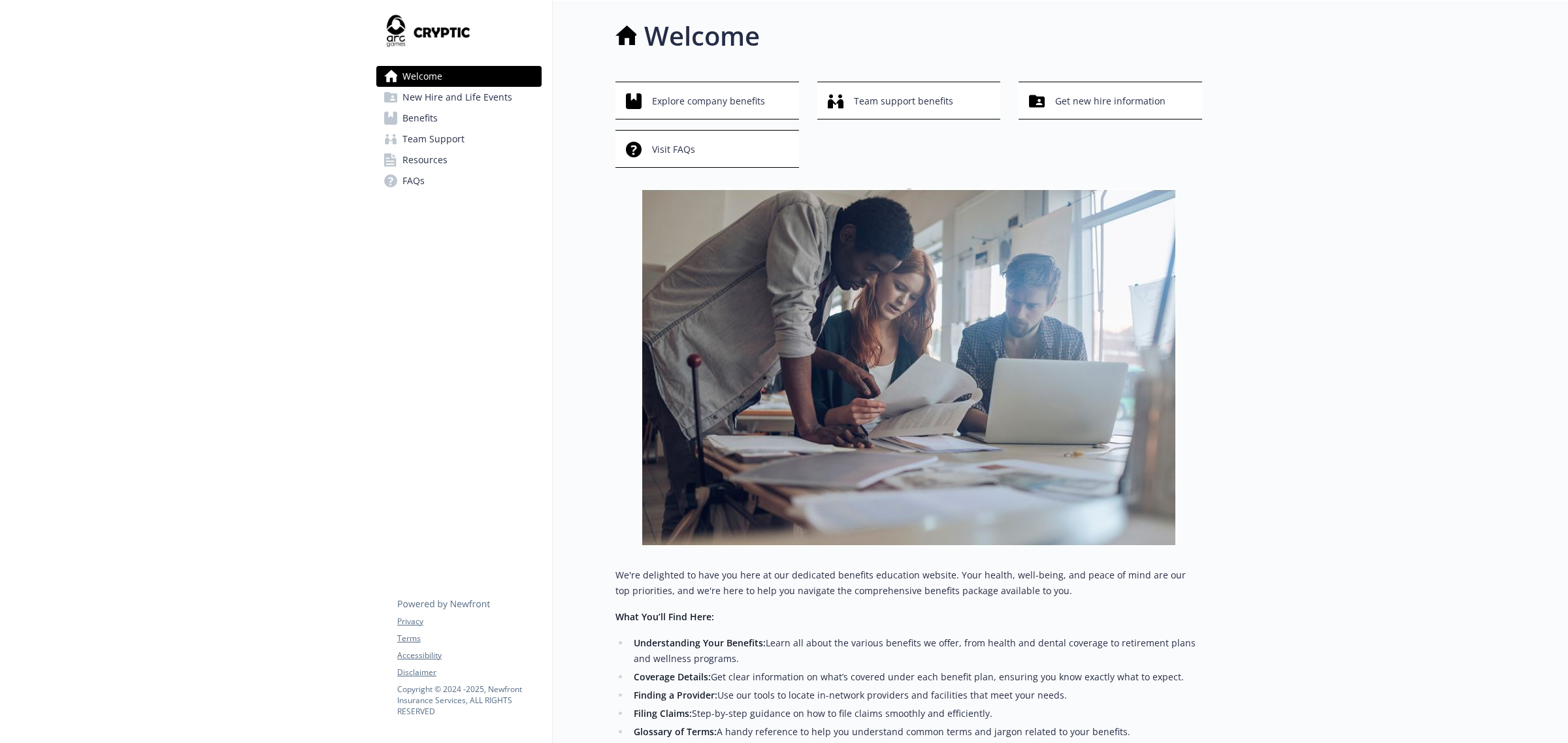
click at [463, 98] on span "New Hire and Life Events" at bounding box center [456, 97] width 109 height 21
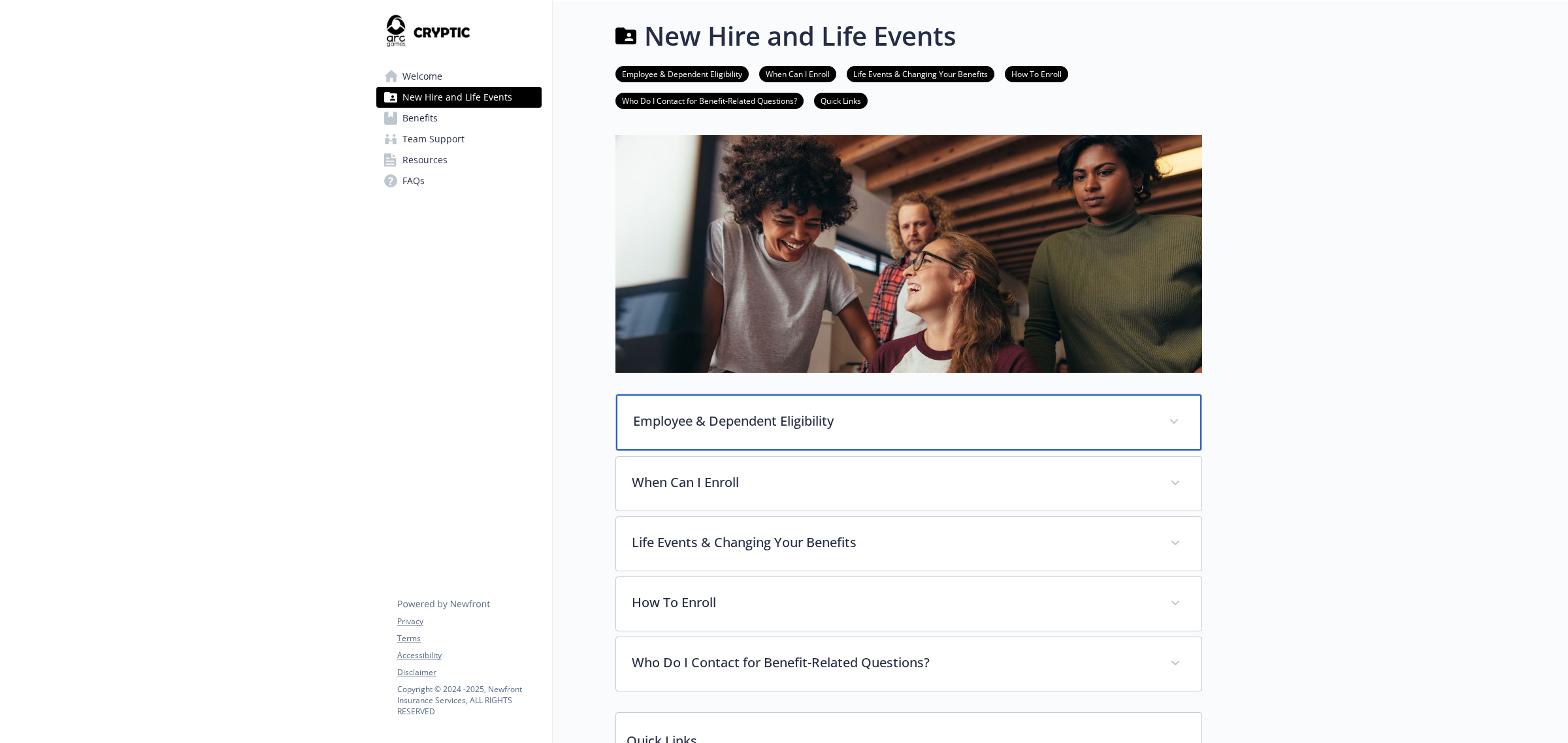
click at [742, 422] on p "Employee & Dependent Eligibility" at bounding box center [893, 421] width 520 height 20
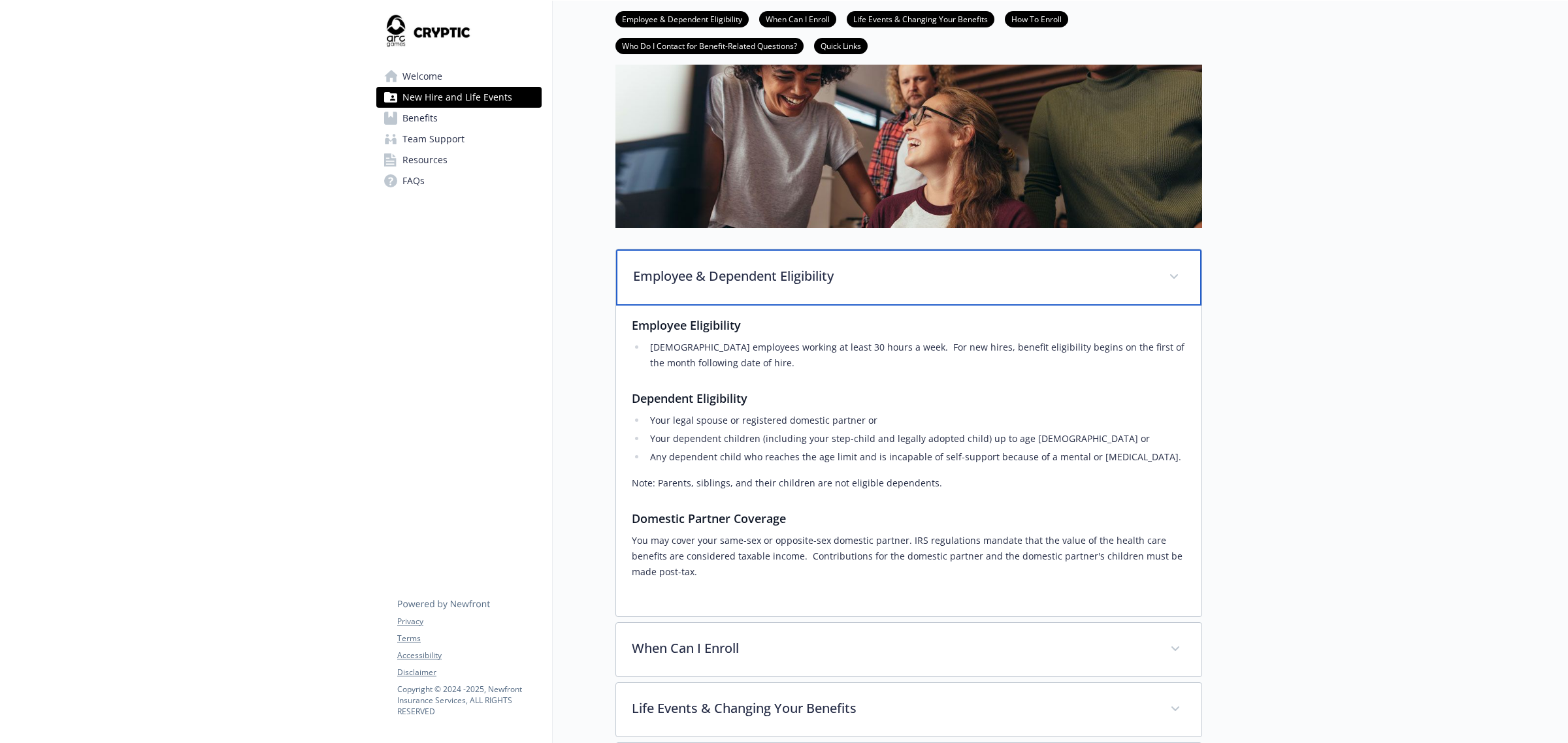
scroll to position [164, 0]
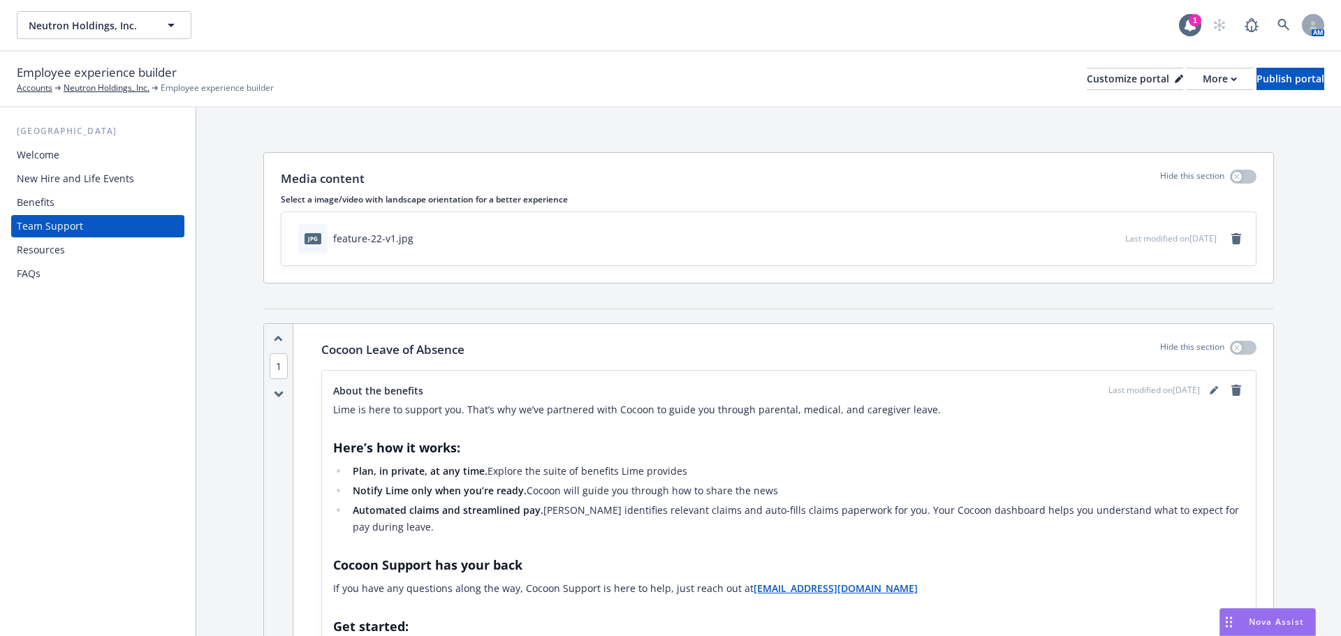
scroll to position [1747, 0]
